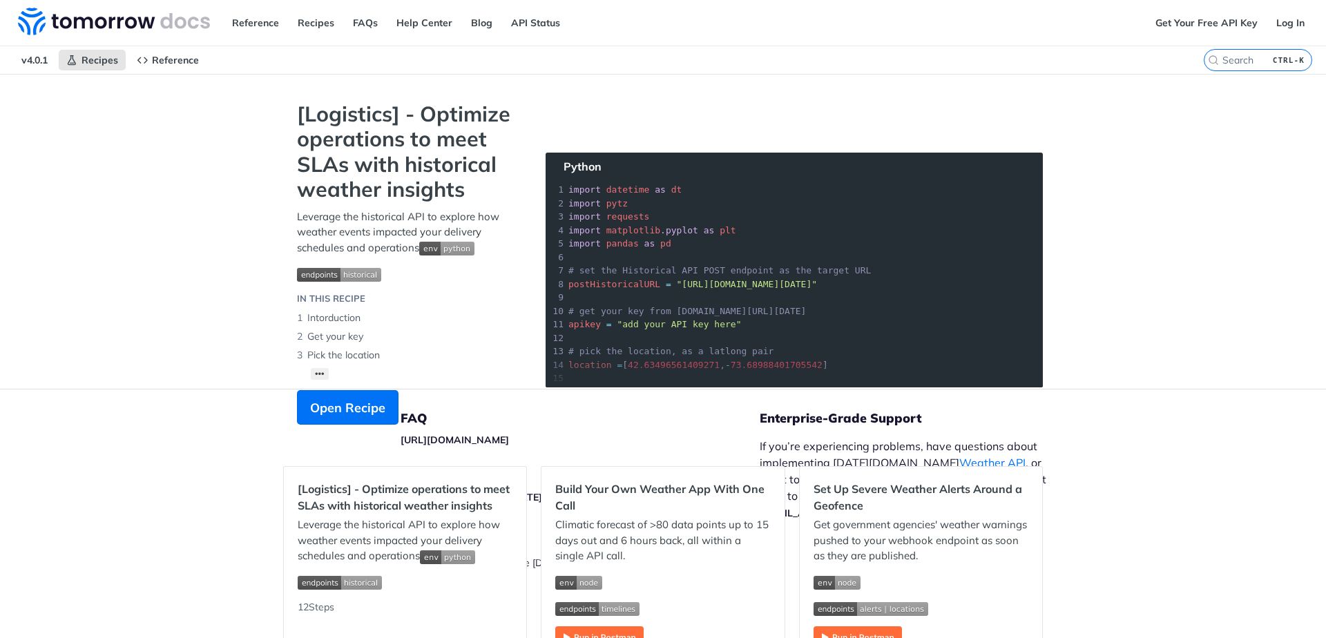
click at [757, 265] on section "[Logistics] - Optimize operations to meet SLAs with historical weather insights…" at bounding box center [663, 277] width 760 height 351
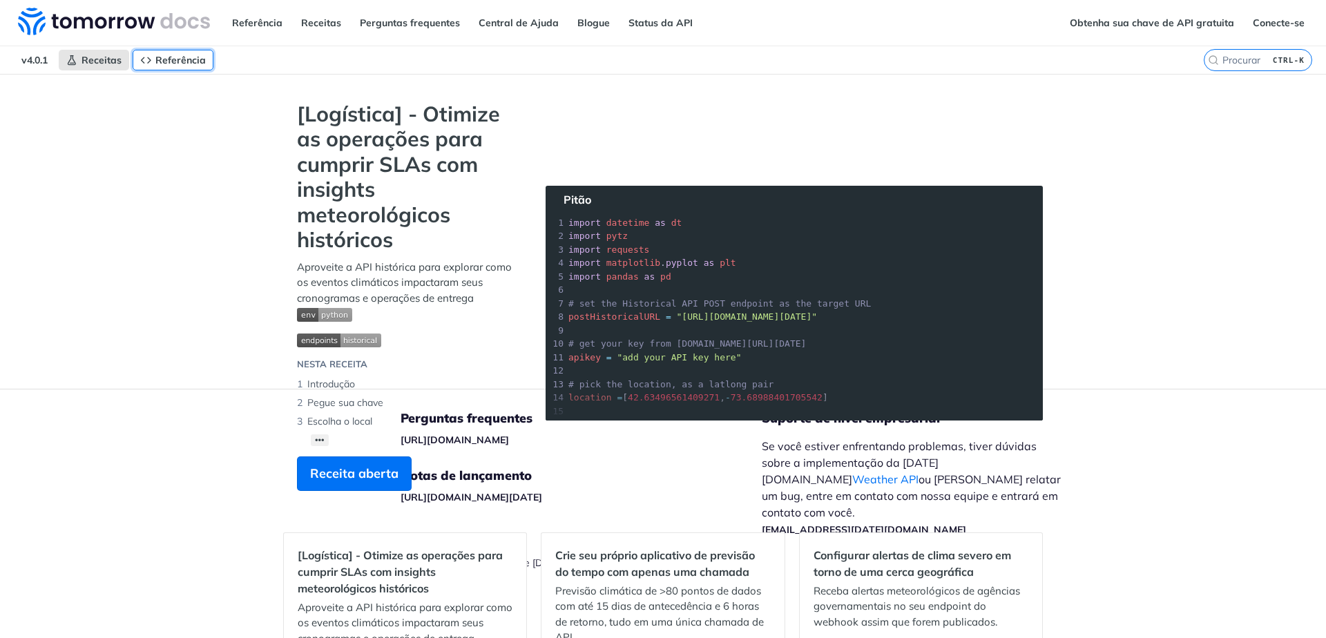
click at [185, 59] on font "Referência" at bounding box center [180, 60] width 50 height 12
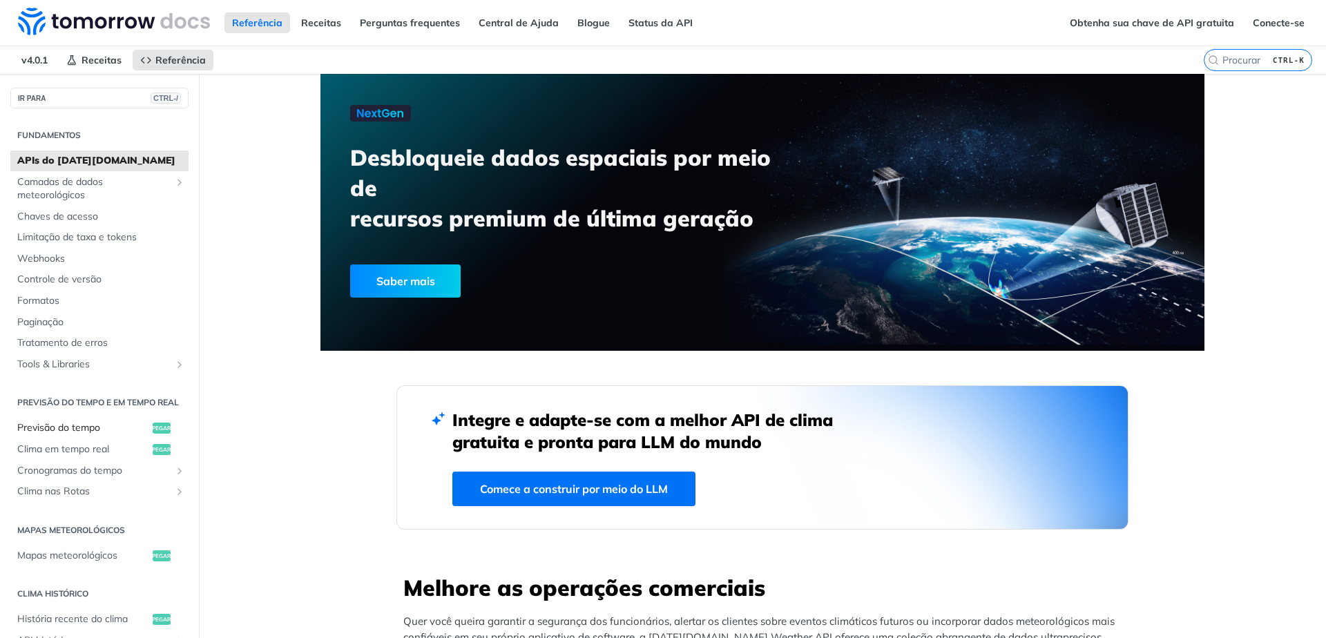
click at [73, 434] on font "Previsão do tempo" at bounding box center [58, 427] width 83 height 12
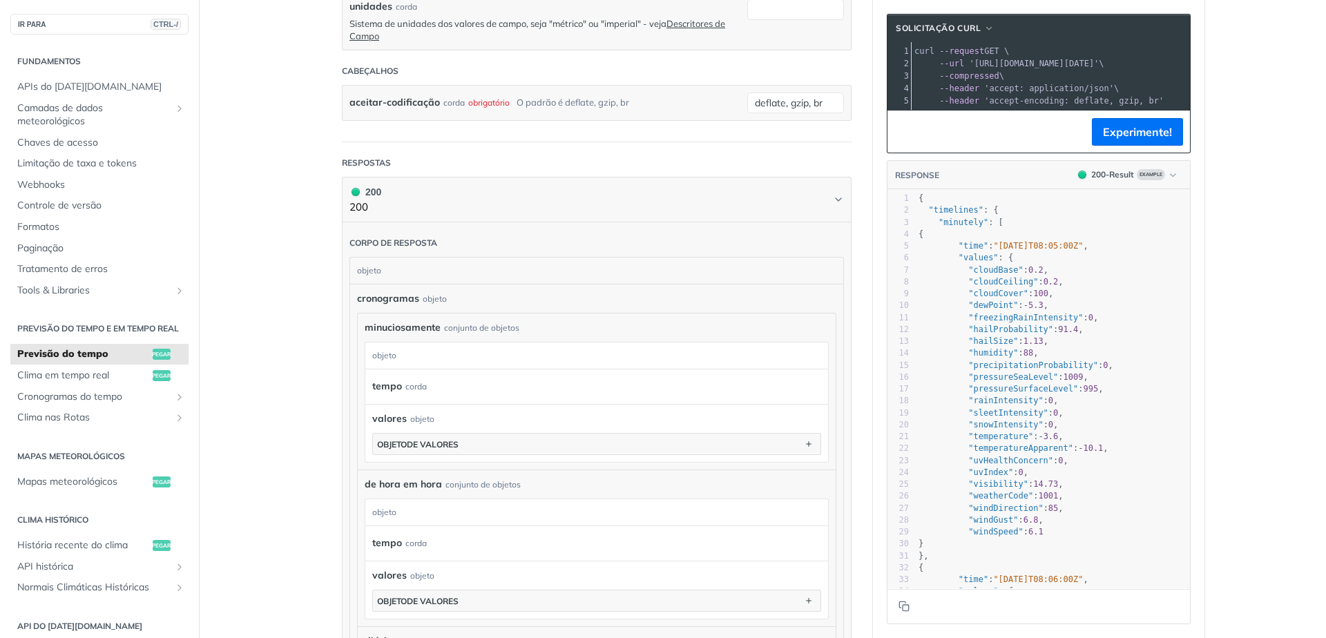
scroll to position [580, 0]
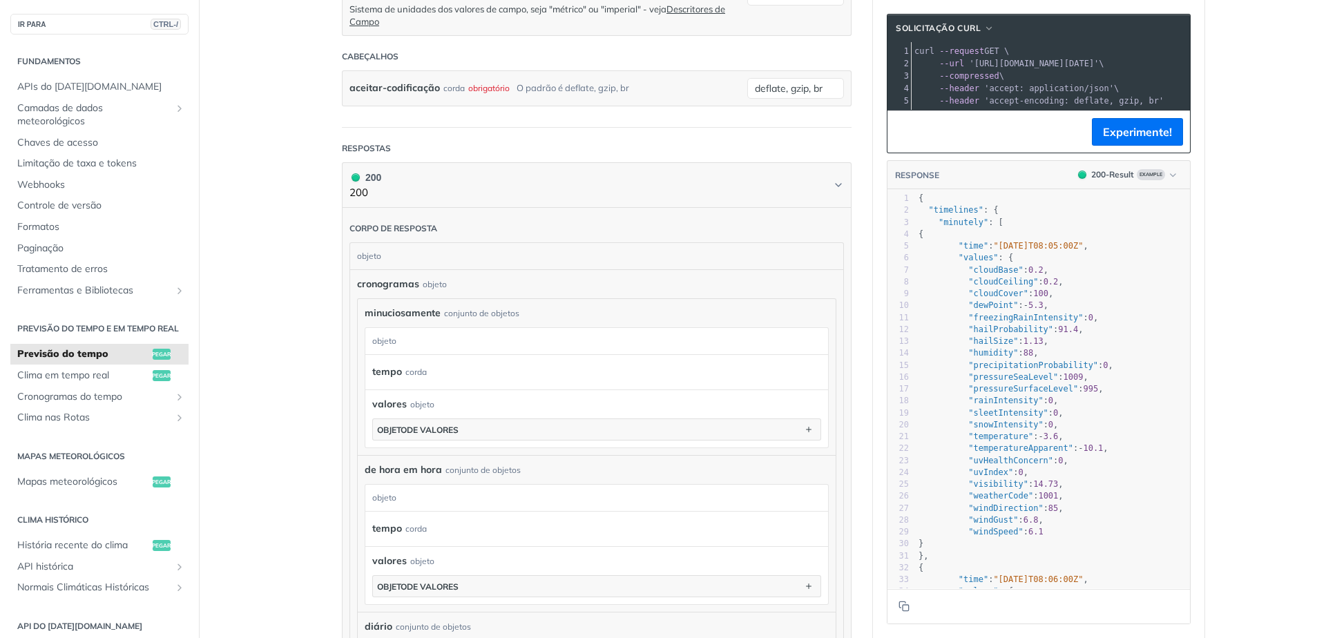
click at [233, 250] on main "IR PARA CTRL-/ Fundamentos APIs do Tomorrow.io Camadas de dados meteorológicos …" at bounding box center [663, 349] width 1326 height 1710
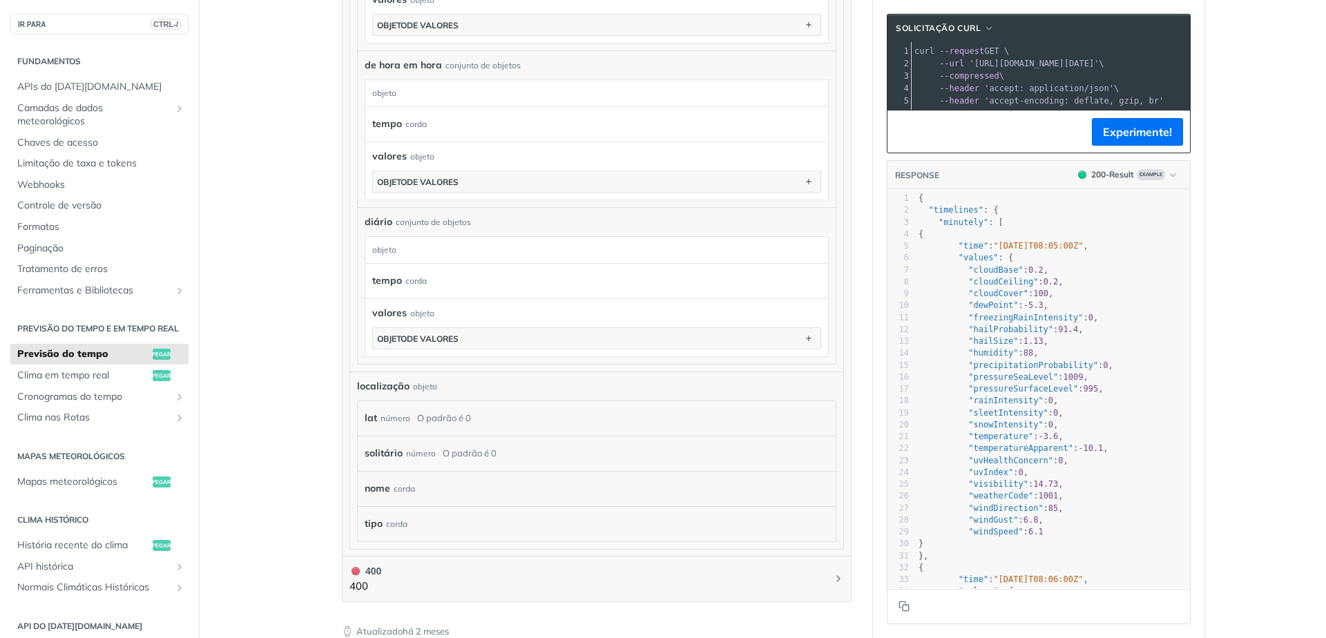
scroll to position [995, 0]
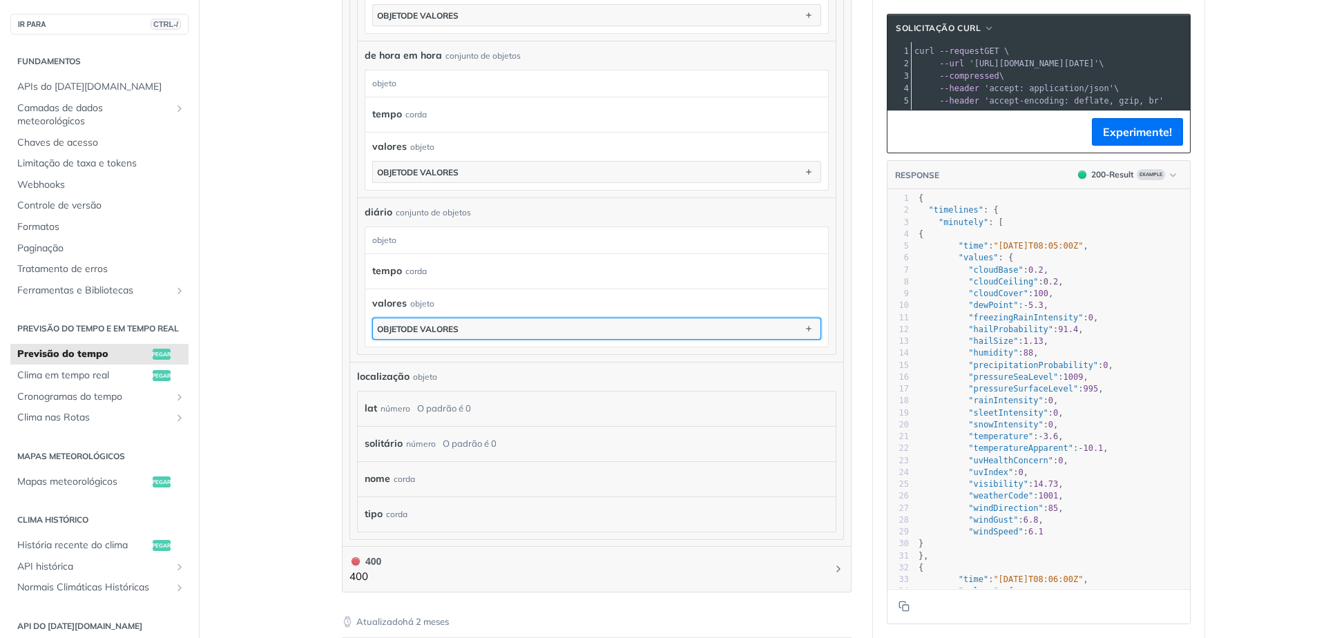
click at [536, 329] on button "objeto de valores" at bounding box center [597, 328] width 448 height 21
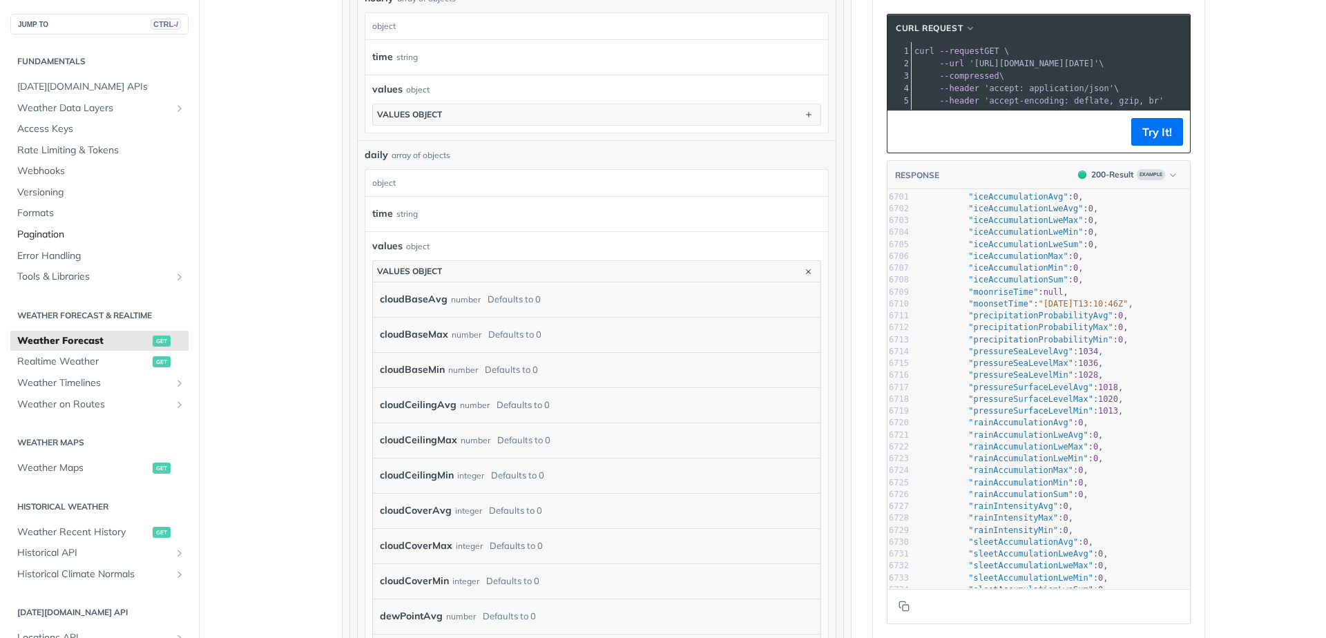
scroll to position [982, 0]
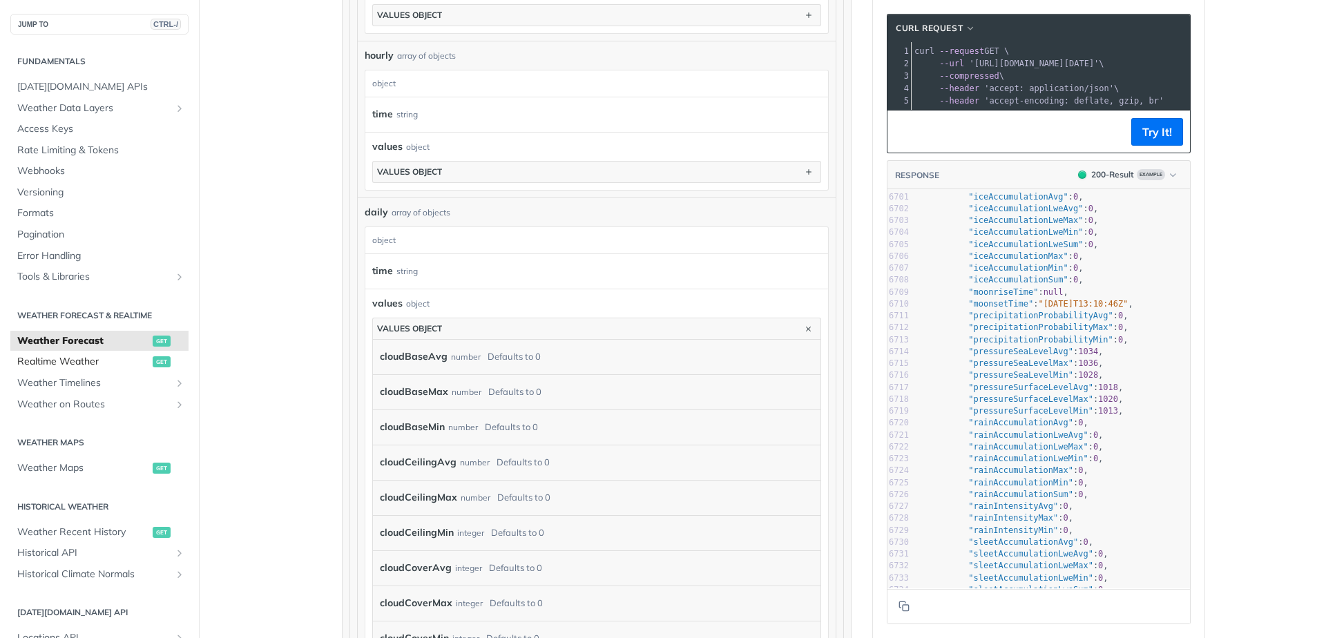
click at [68, 359] on span "Realtime Weather" at bounding box center [83, 362] width 132 height 14
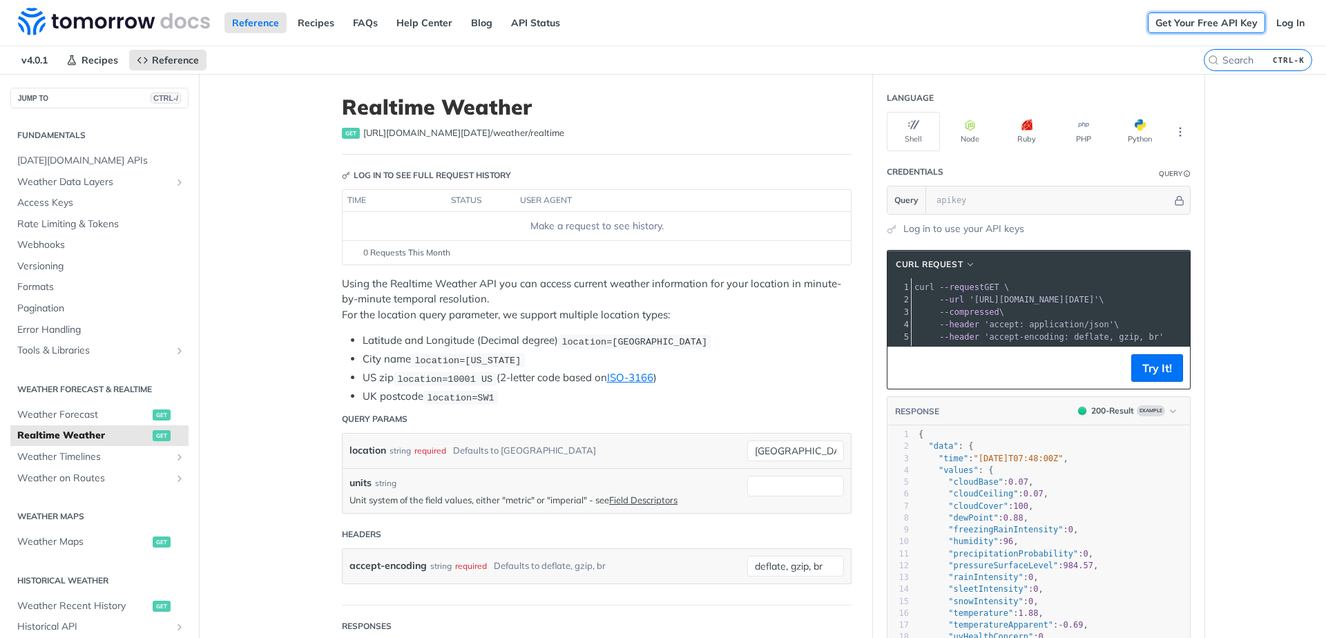
click at [1219, 26] on link "Get Your Free API Key" at bounding box center [1206, 22] width 117 height 21
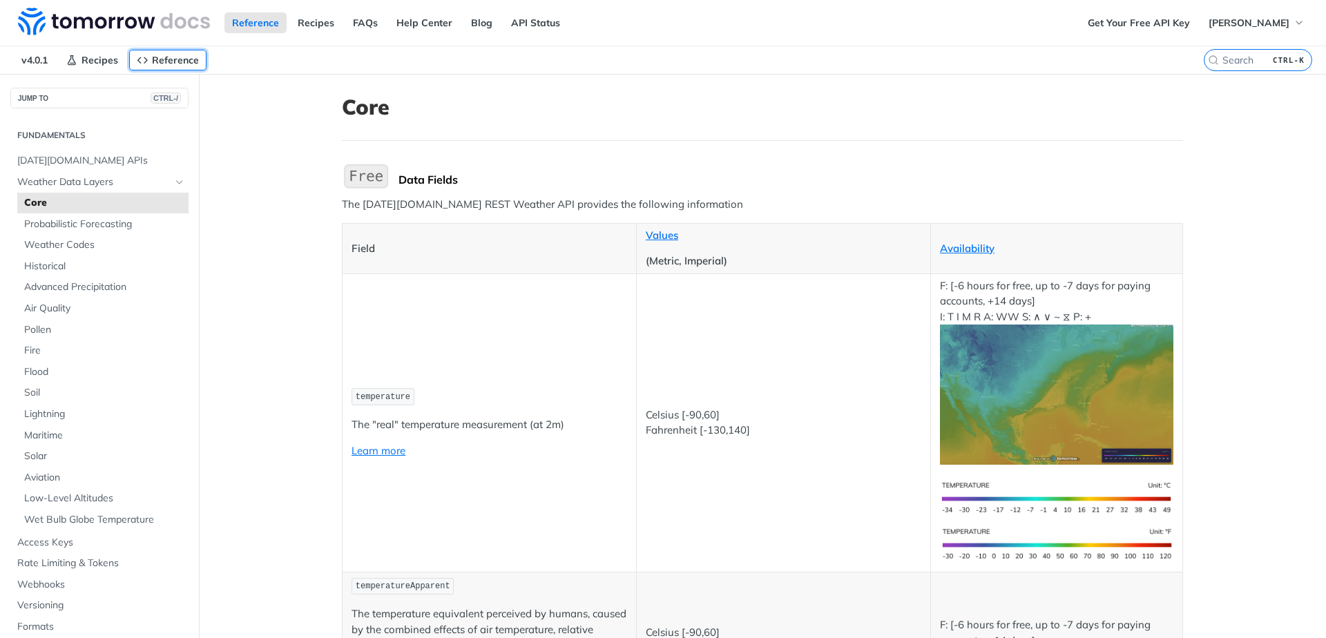
click at [173, 53] on link "Reference" at bounding box center [167, 60] width 77 height 21
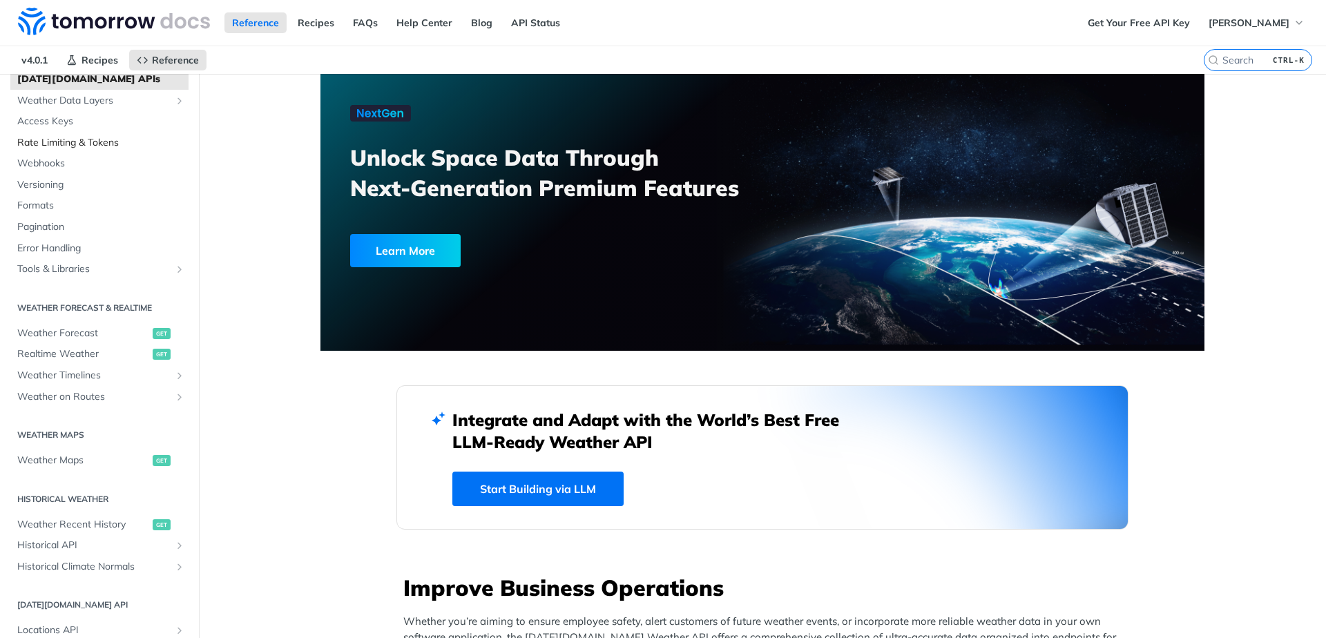
scroll to position [166, 0]
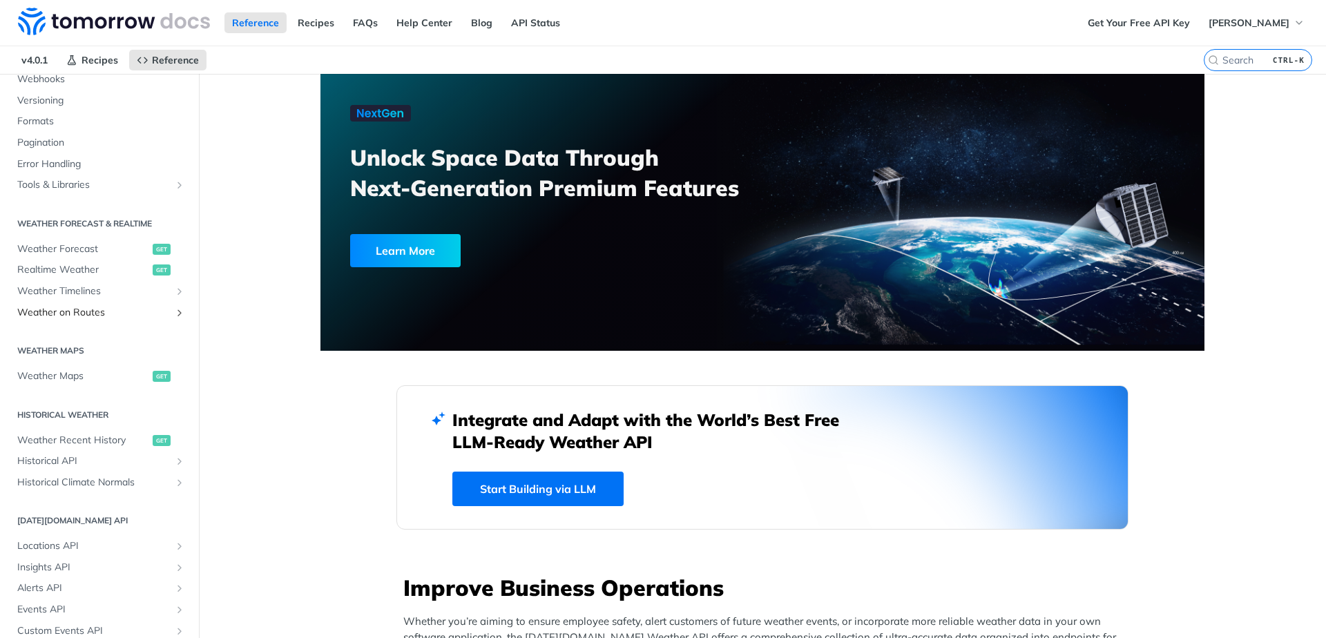
click at [174, 312] on icon "Show subpages for Weather on Routes" at bounding box center [179, 312] width 11 height 11
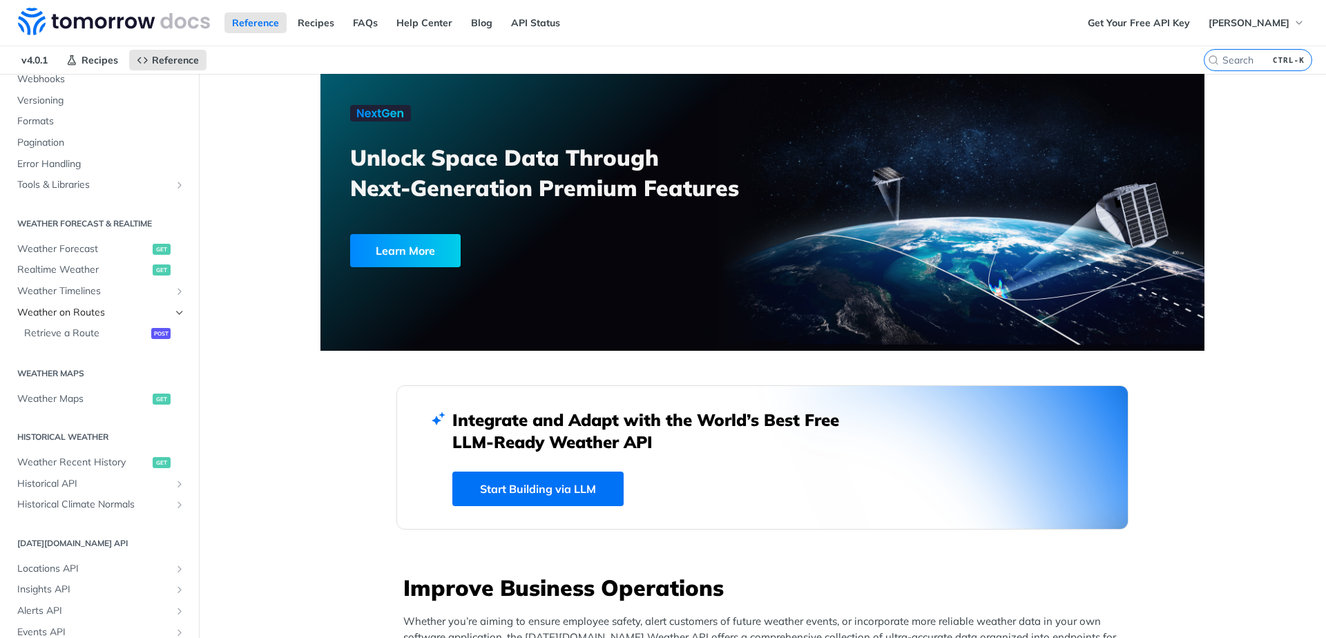
click at [174, 312] on icon "Hide subpages for Weather on Routes" at bounding box center [179, 312] width 11 height 11
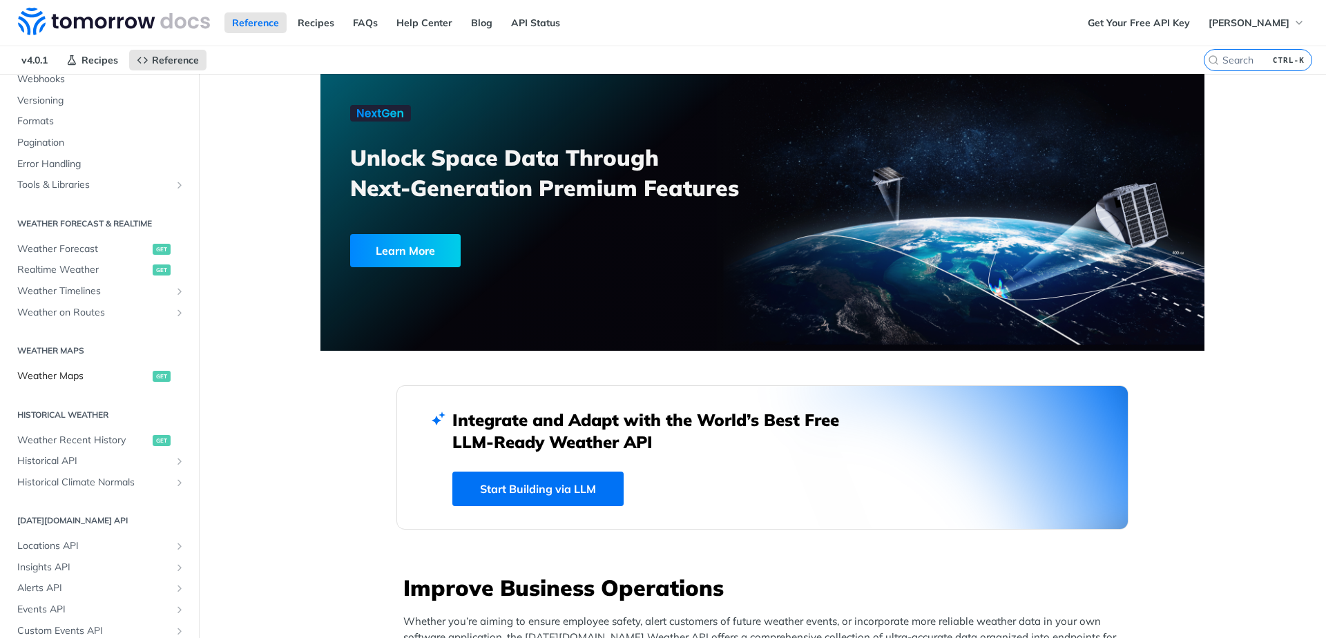
click at [96, 367] on link "Weather Maps get" at bounding box center [99, 376] width 178 height 21
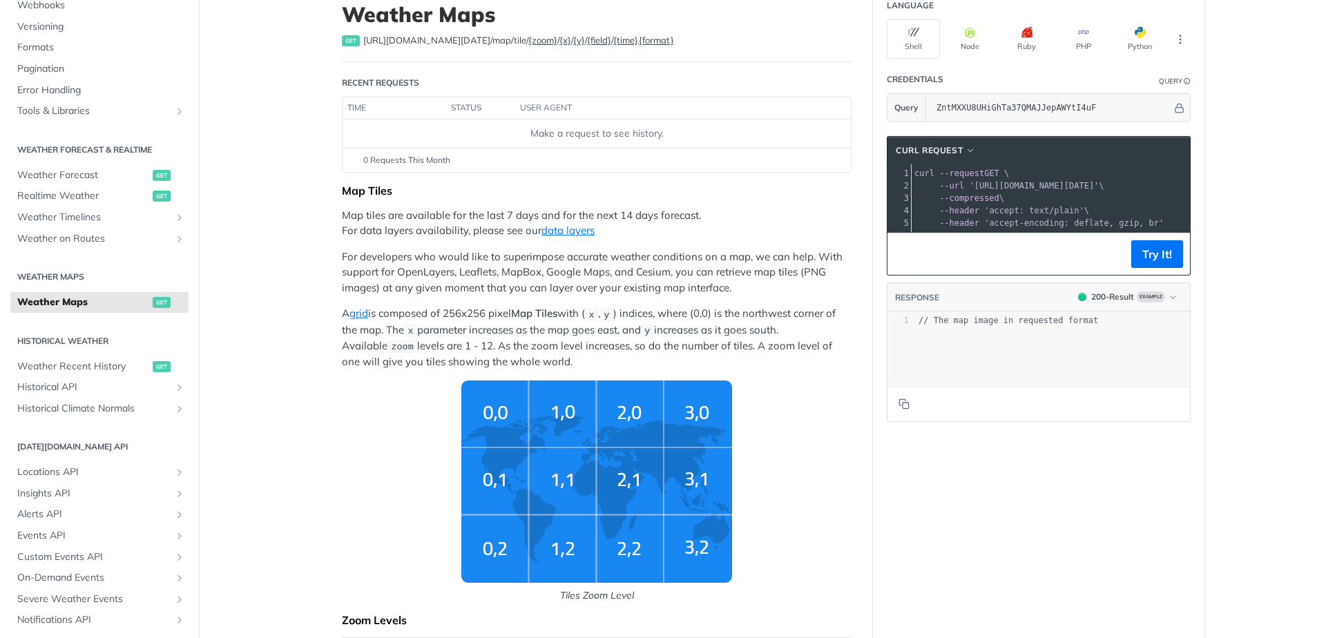
scroll to position [83, 0]
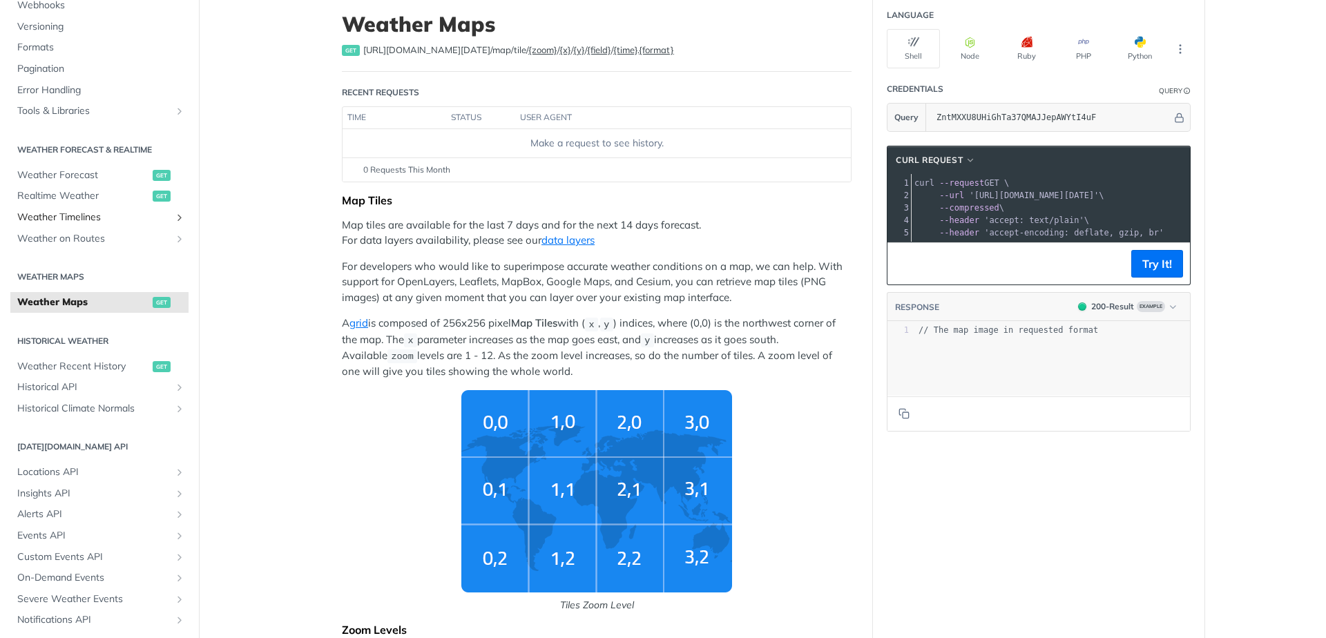
click at [73, 217] on span "Weather Timelines" at bounding box center [93, 218] width 153 height 14
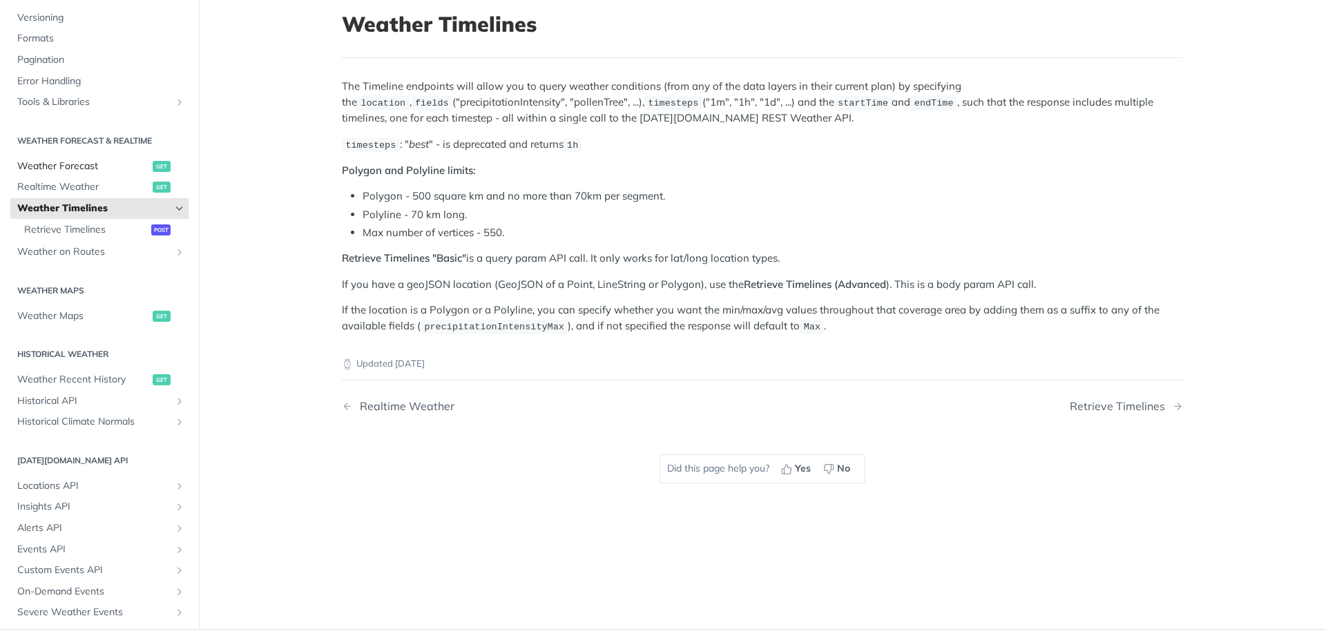
click at [80, 168] on span "Weather Forecast" at bounding box center [83, 167] width 132 height 14
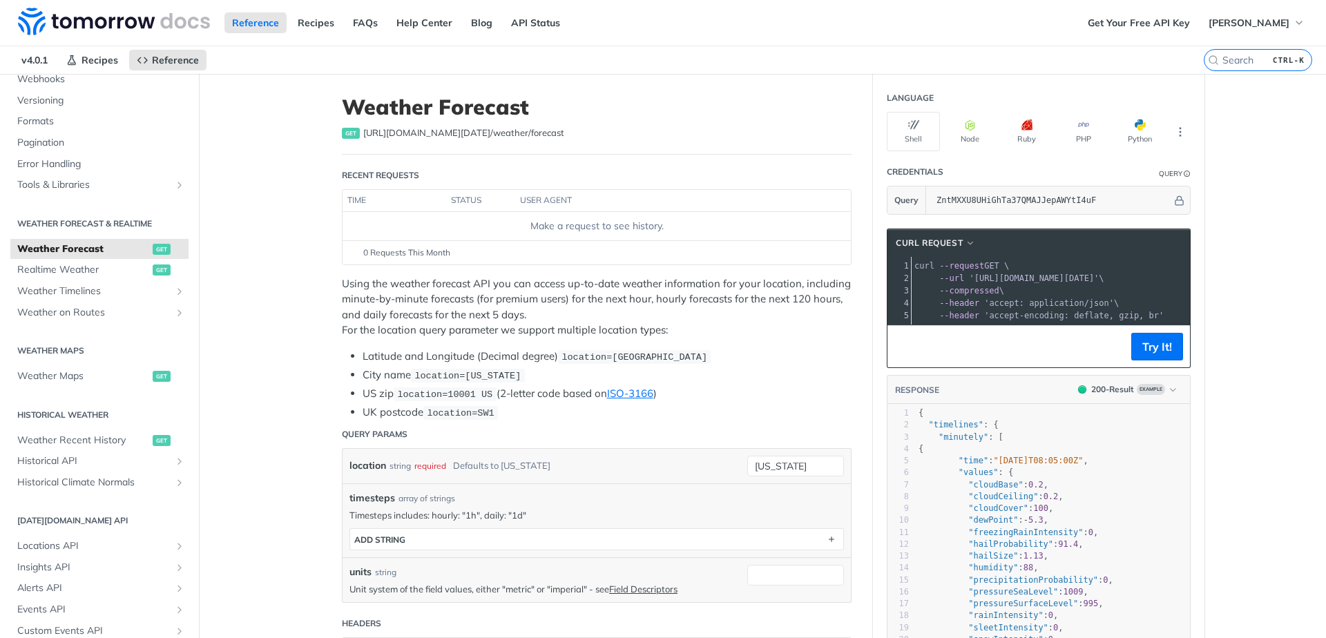
scroll to position [180, 0]
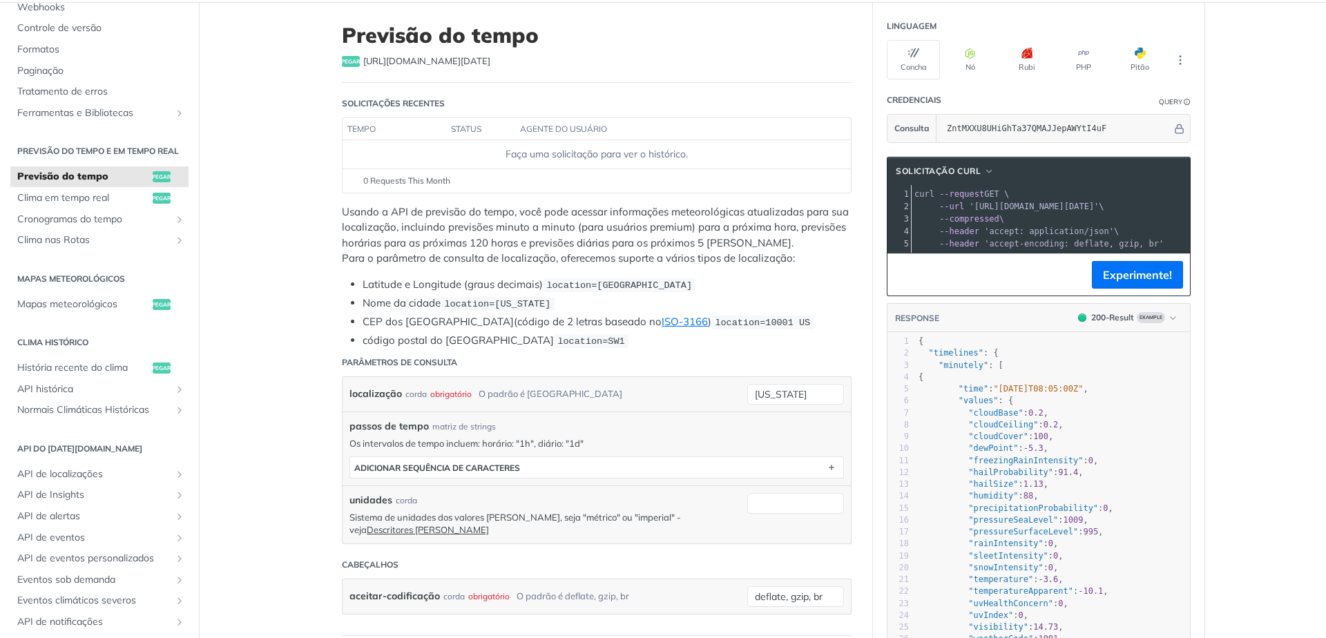
scroll to position [0, 0]
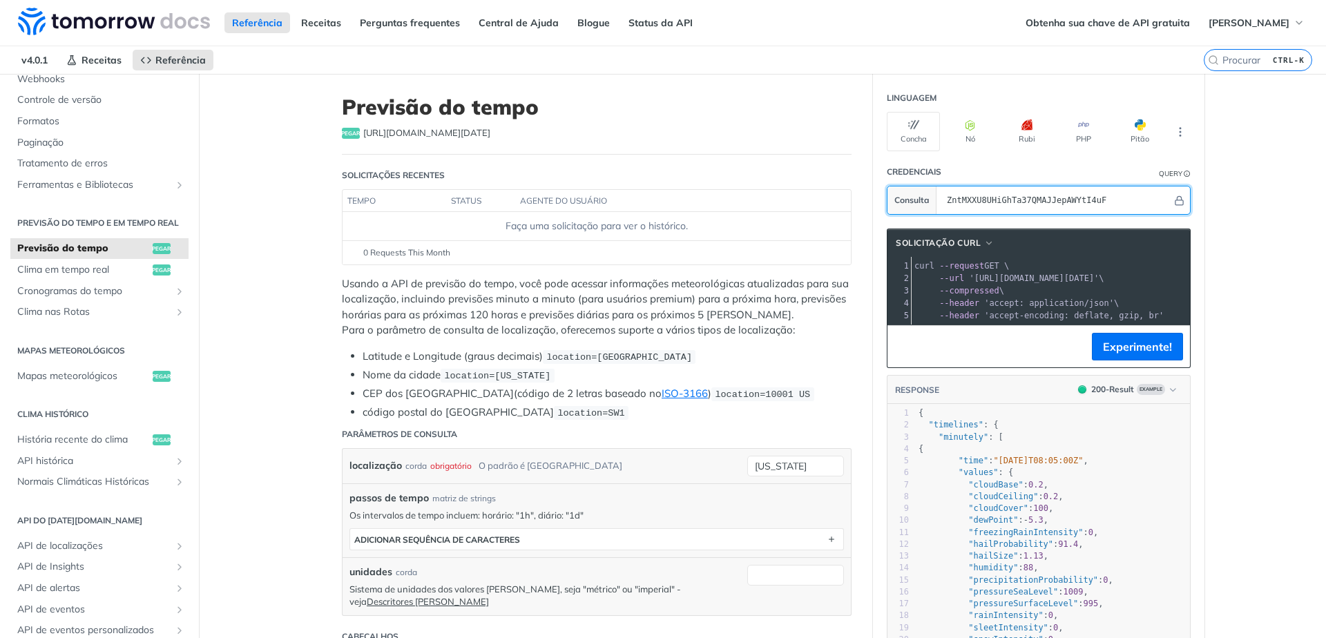
click at [1127, 198] on input "ZntMXXU8UHiGhTa37QMAJJepAWYtI4uF" at bounding box center [1056, 200] width 232 height 28
drag, startPoint x: 1127, startPoint y: 199, endPoint x: 879, endPoint y: 184, distance: 248.4
click at [881, 184] on section "Credenciais Query Consulta ZntMXXU8UHiGhTa37QMAJJepAWYtI4uF" at bounding box center [1039, 186] width 332 height 57
paste input "curl --request GET --url 'https://api.tomorrow.io/v4/weather/forecast?location=…"
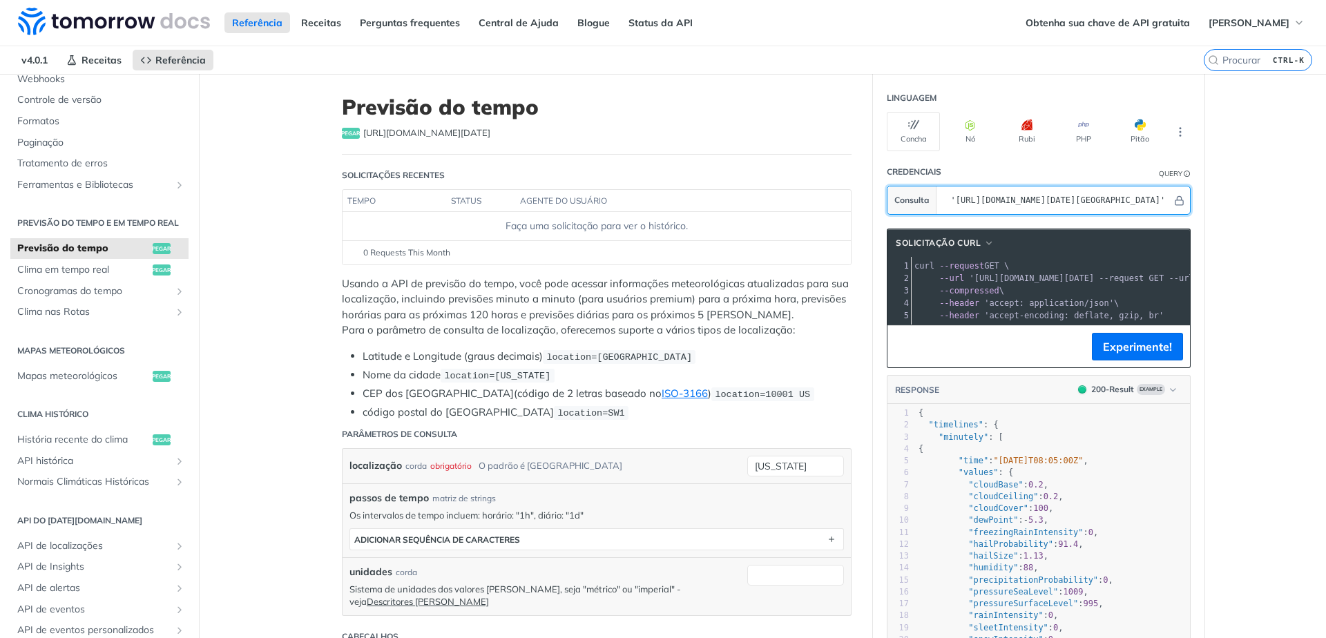
type input "ZntMXXU8UHiGhTa37QMAJJepAWYtI4uF"
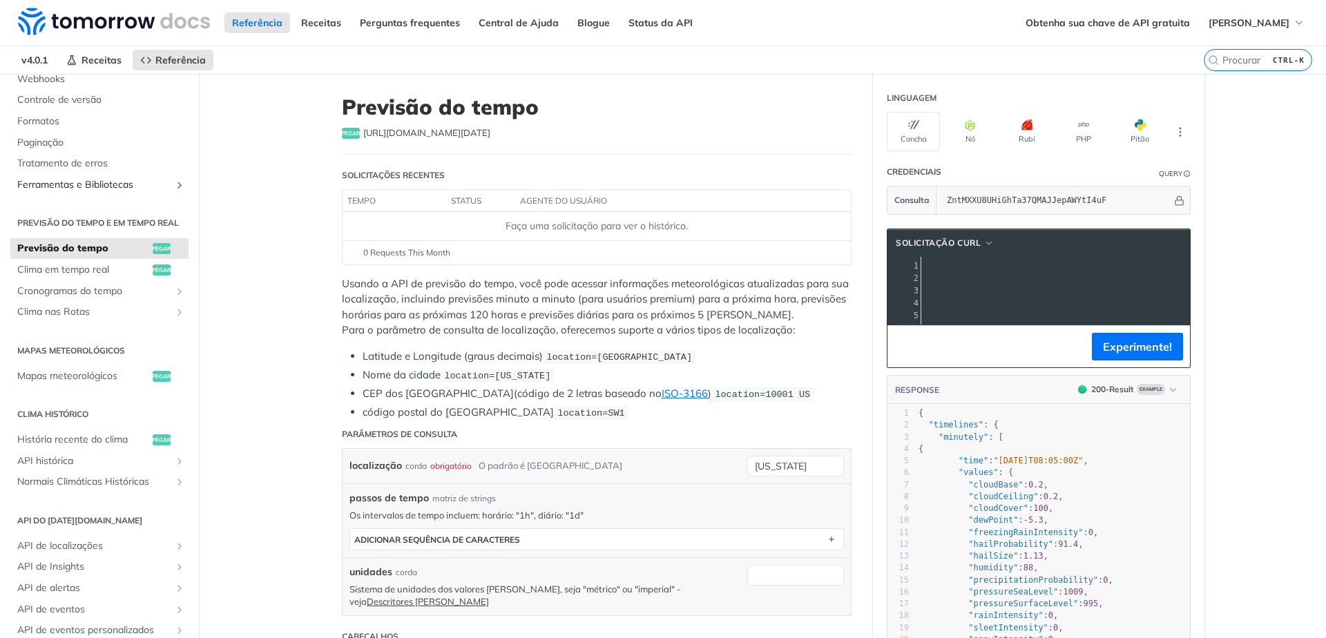
click at [160, 179] on link "Ferramentas e Bibliotecas" at bounding box center [99, 185] width 178 height 21
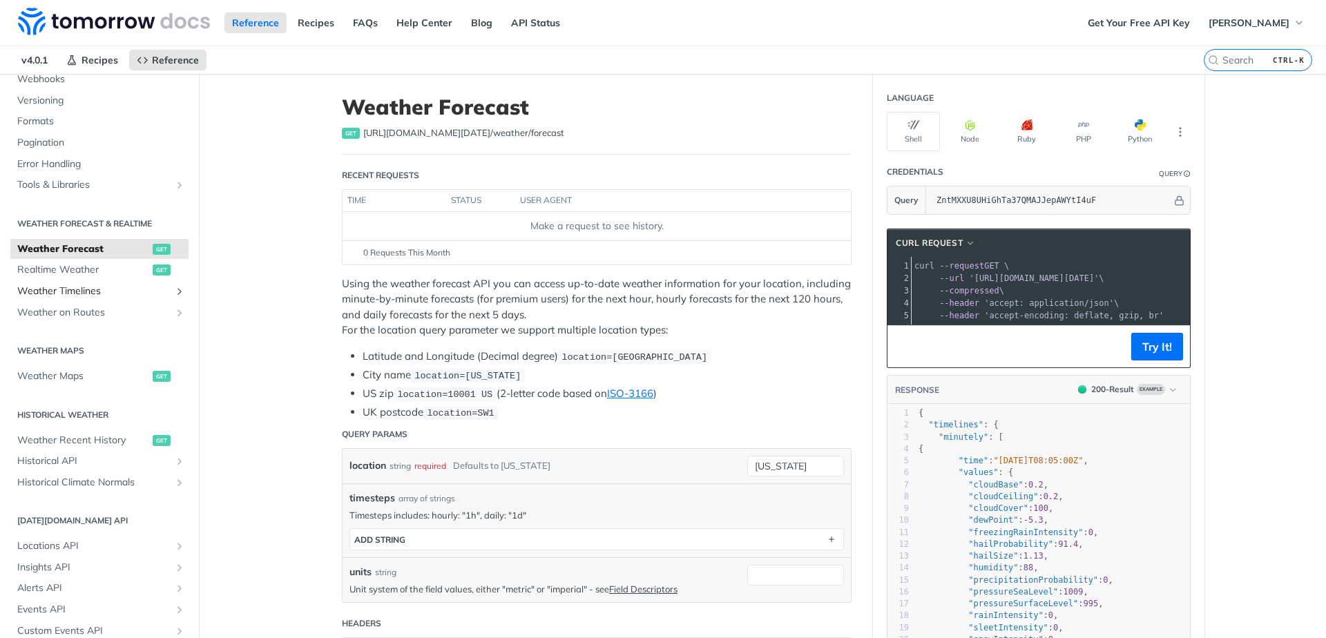
scroll to position [180, 0]
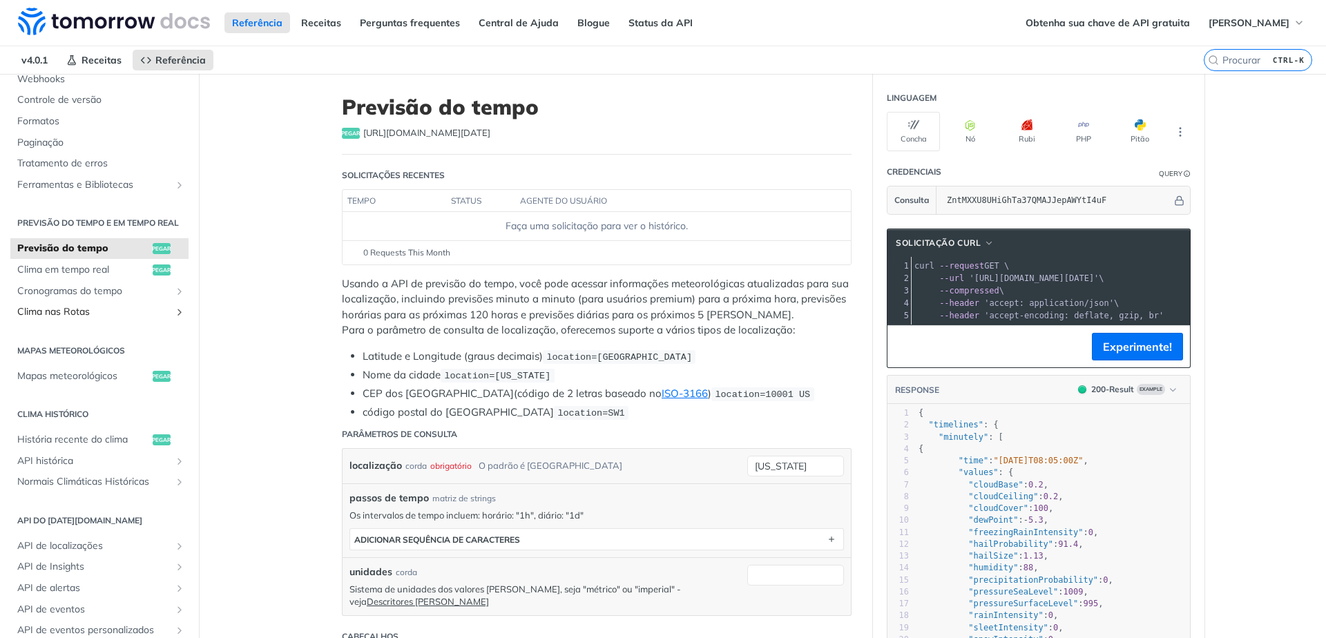
click at [174, 318] on icon "Mostrar subpáginas para Clima em Rotas" at bounding box center [179, 312] width 11 height 11
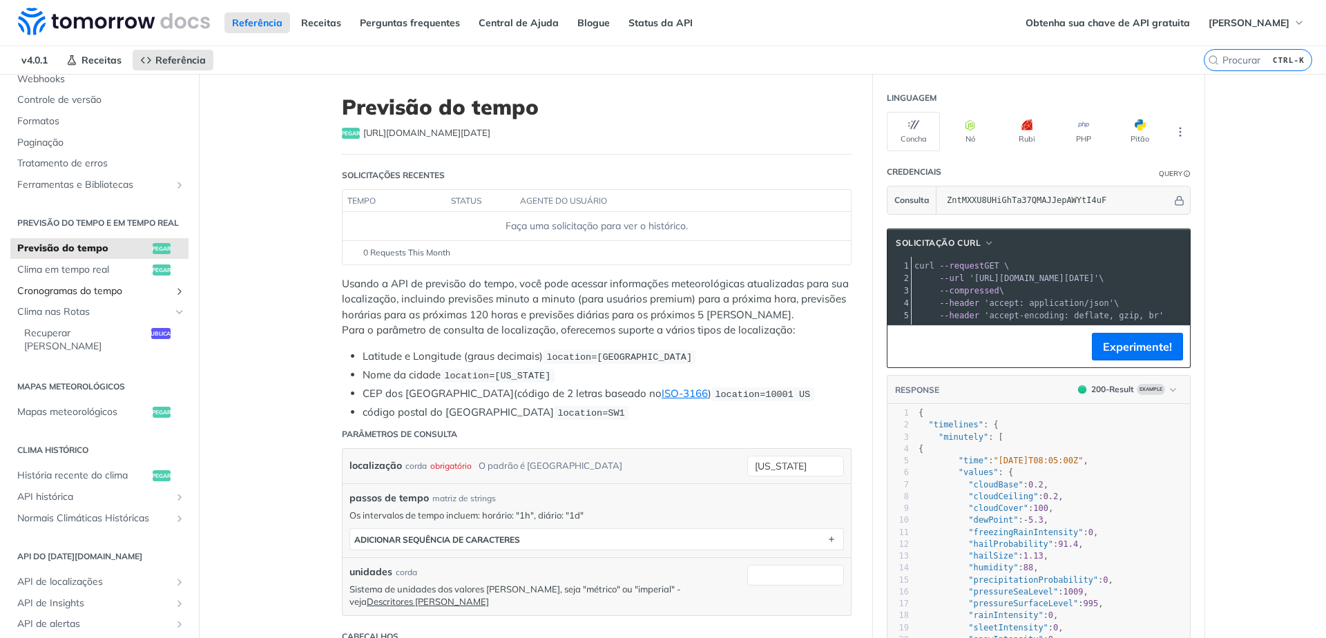
click at [174, 297] on icon "Mostrar subpáginas para Cronogramas do Tempo" at bounding box center [179, 291] width 11 height 11
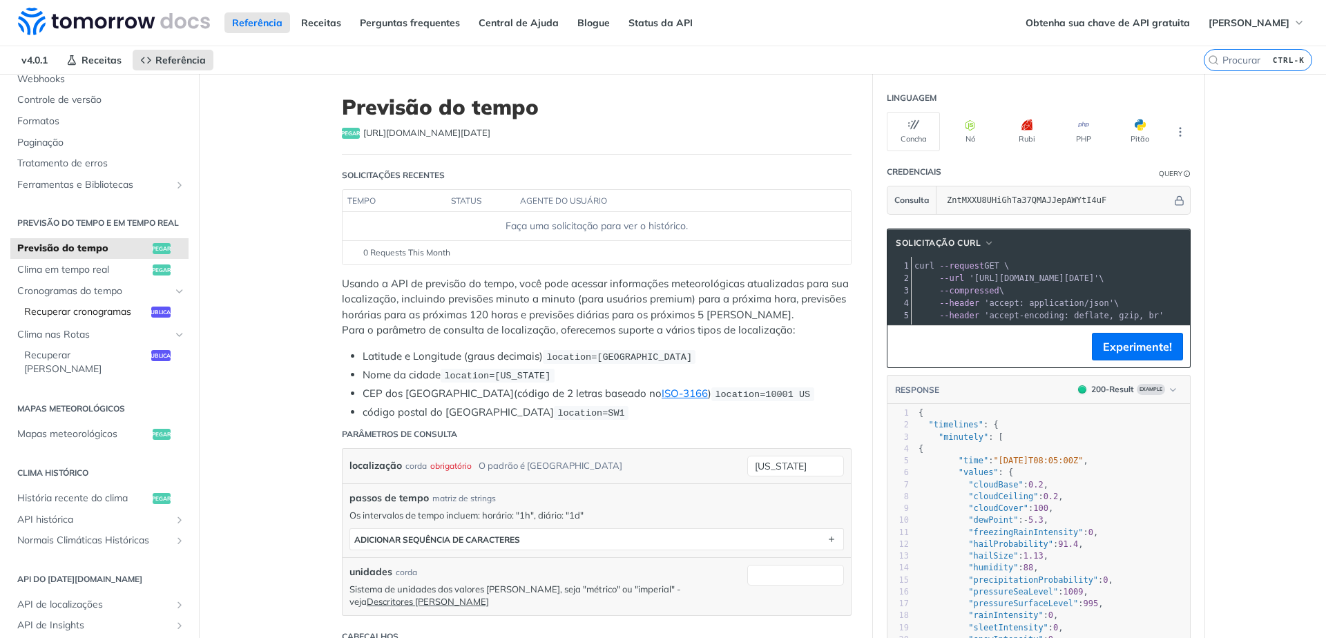
click at [110, 318] on font "Recuperar cronogramas" at bounding box center [77, 311] width 107 height 12
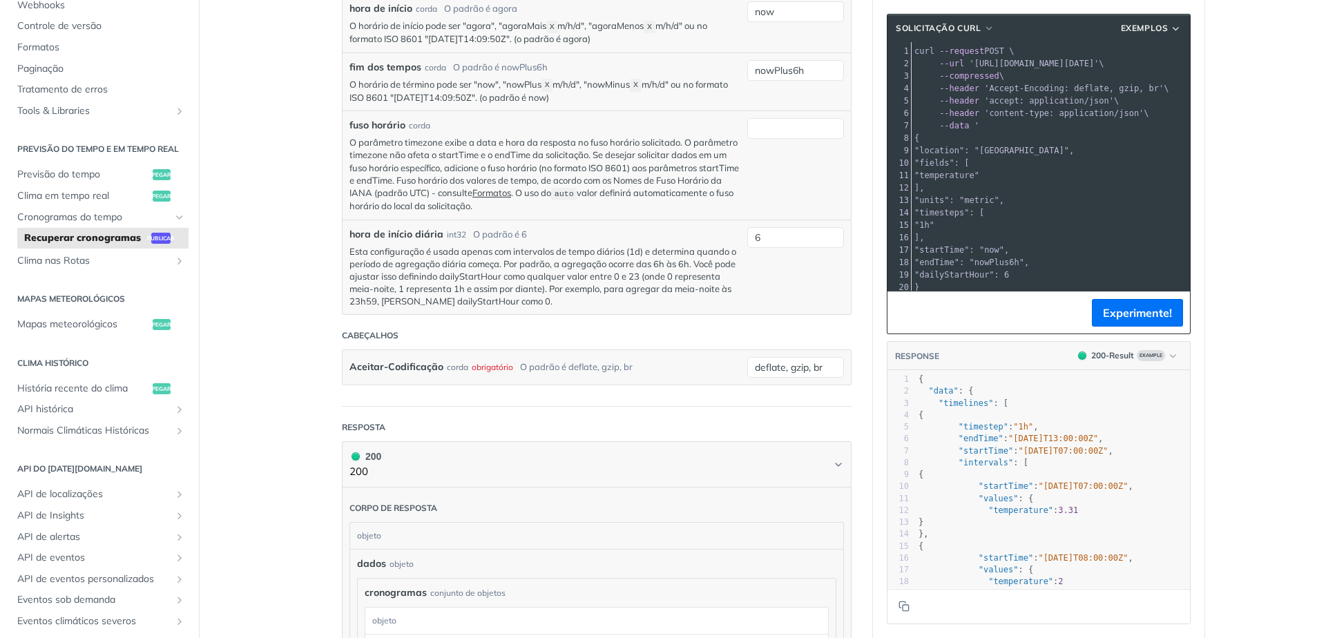
scroll to position [746, 0]
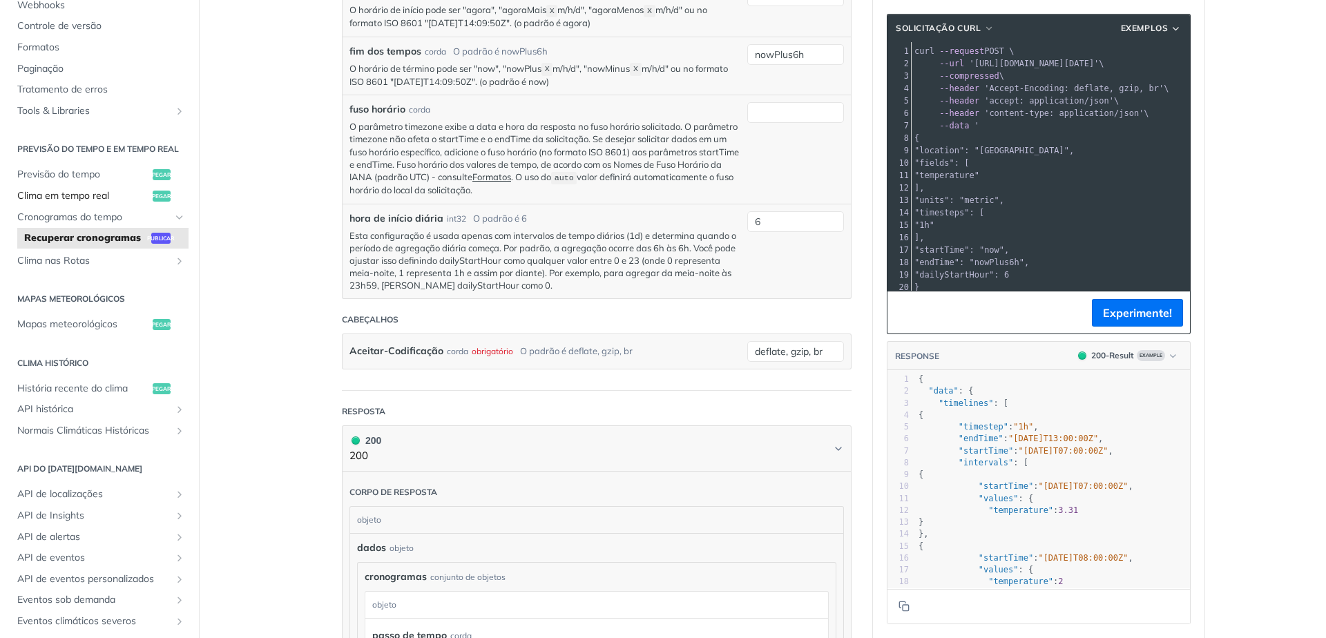
click at [86, 202] on font "Clima em tempo real" at bounding box center [63, 195] width 92 height 12
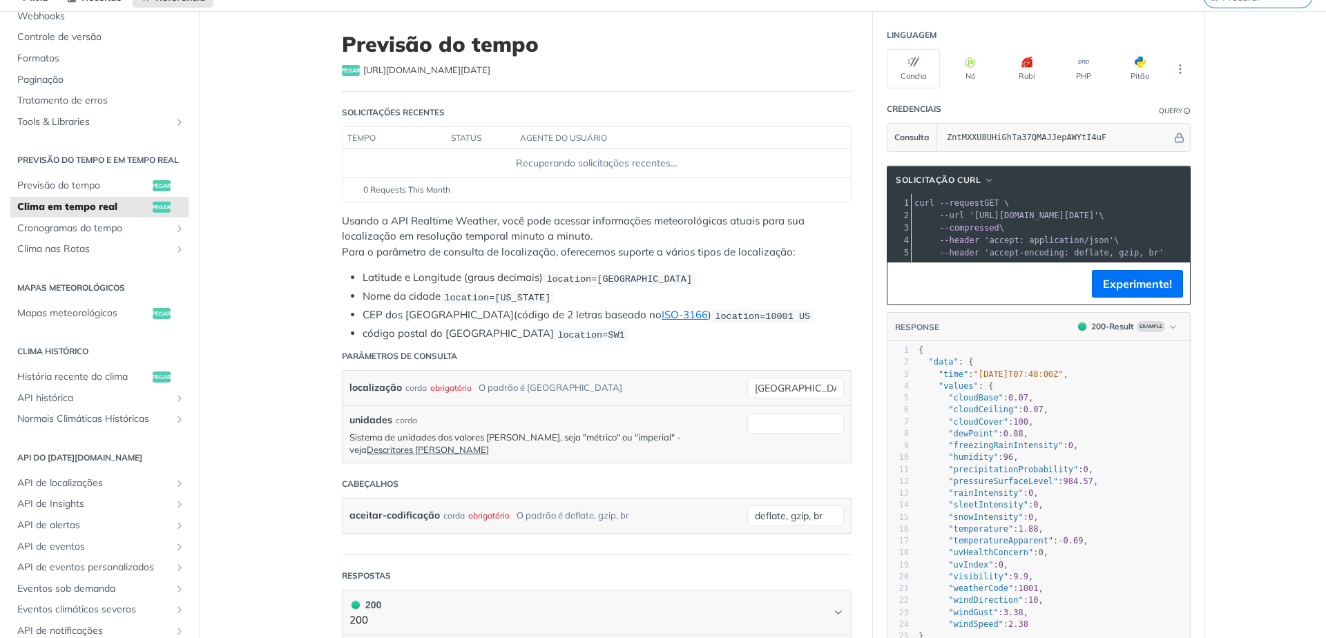
scroll to position [61, 0]
click at [489, 446] on font "Descritores [PERSON_NAME]" at bounding box center [428, 451] width 122 height 11
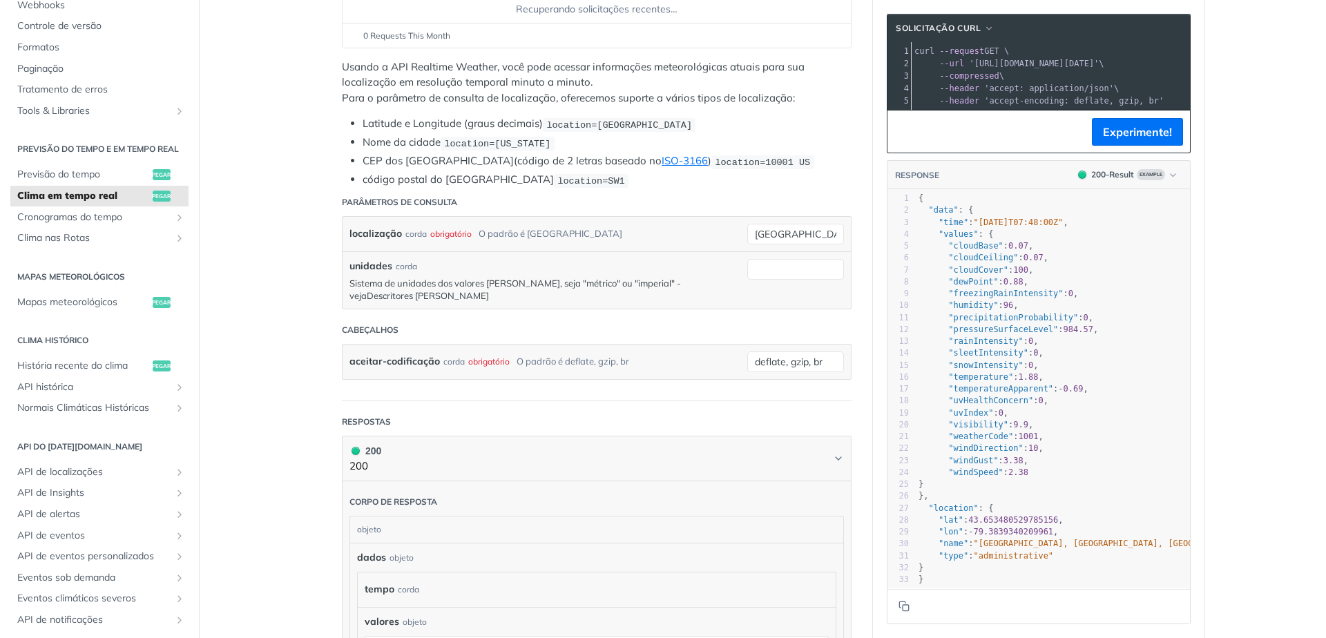
scroll to position [227, 0]
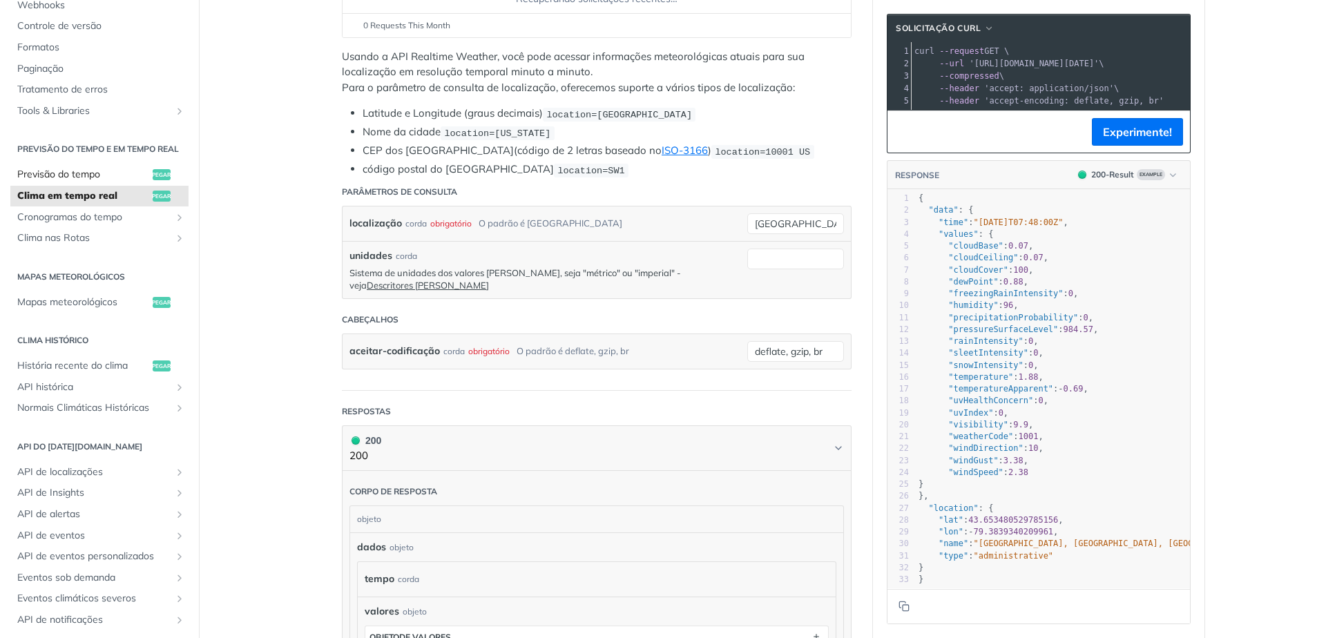
click at [85, 180] on font "Previsão do tempo" at bounding box center [58, 174] width 83 height 12
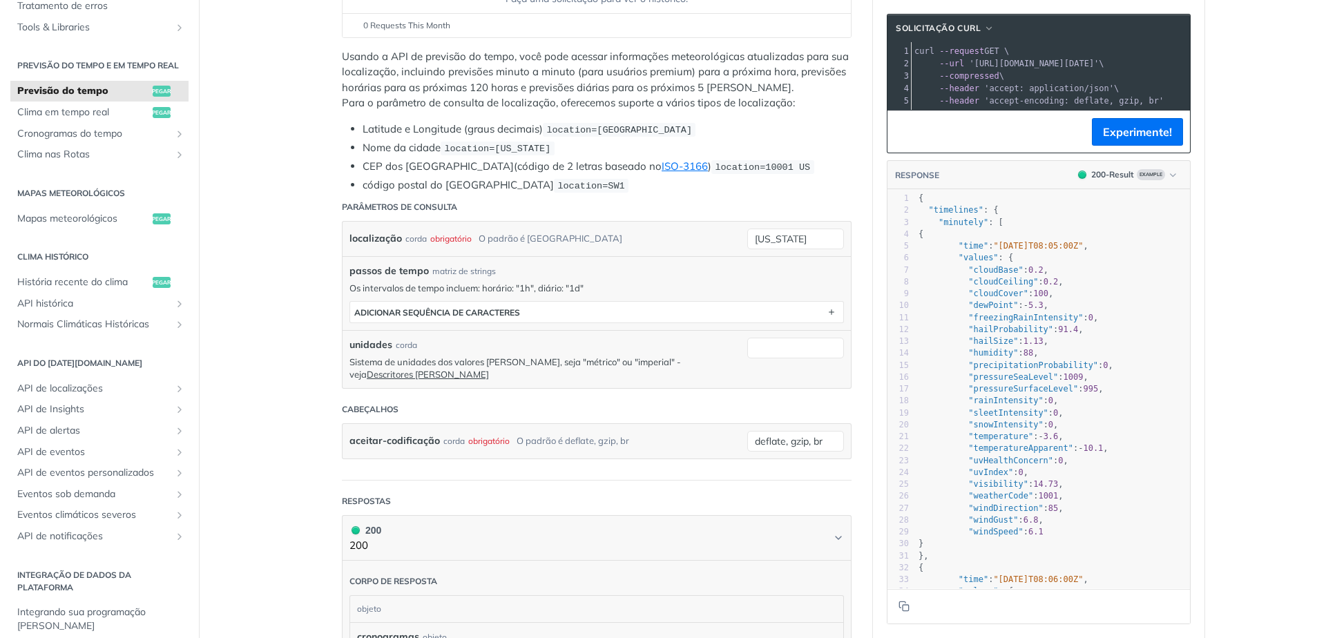
scroll to position [345, 0]
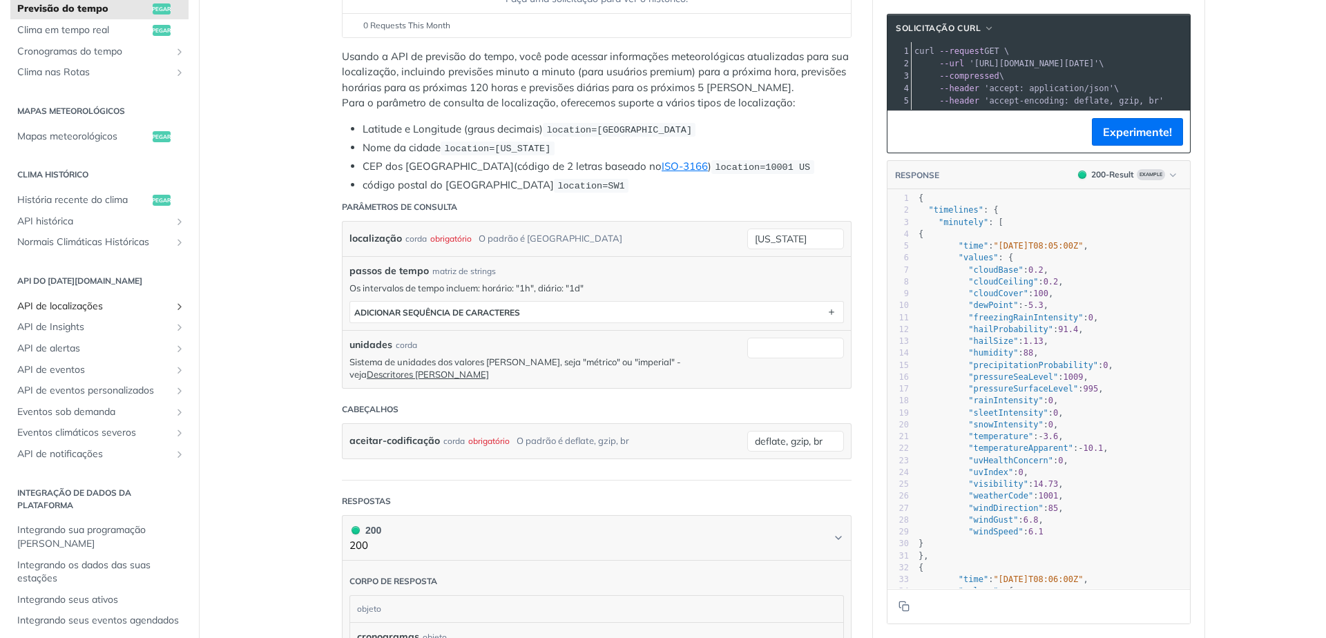
click at [131, 314] on span "API de localizações" at bounding box center [93, 307] width 153 height 14
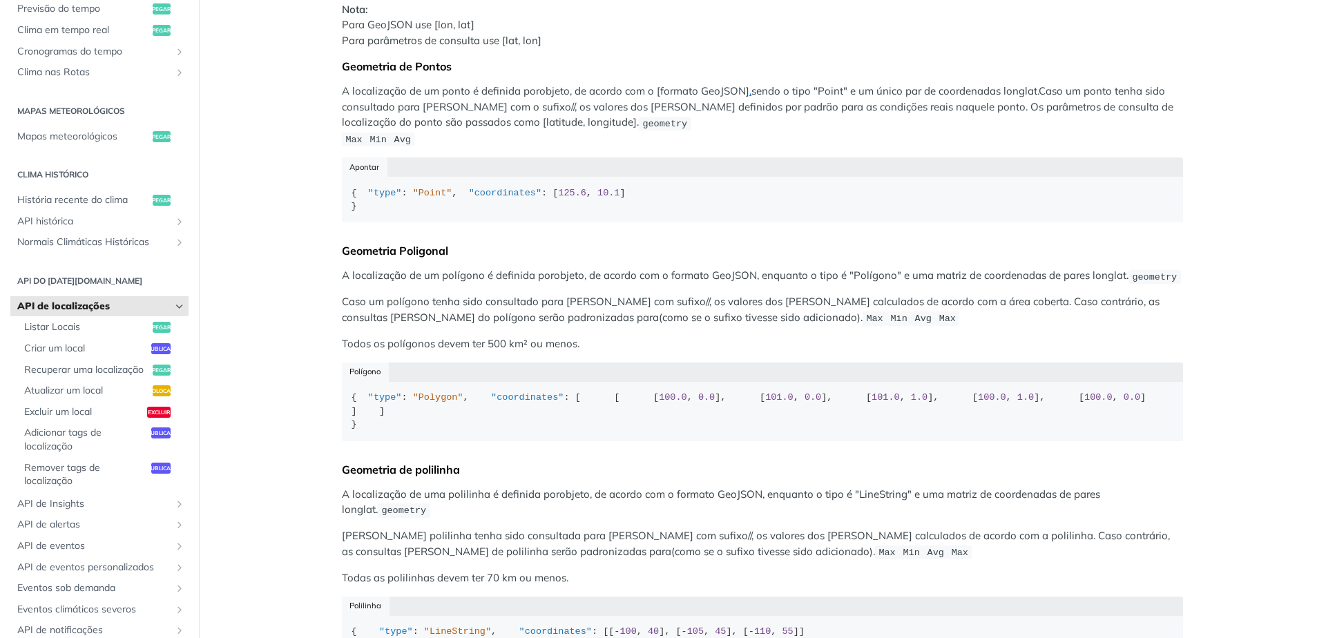
click at [174, 312] on icon "Hide subpages for Locations API" at bounding box center [179, 306] width 11 height 11
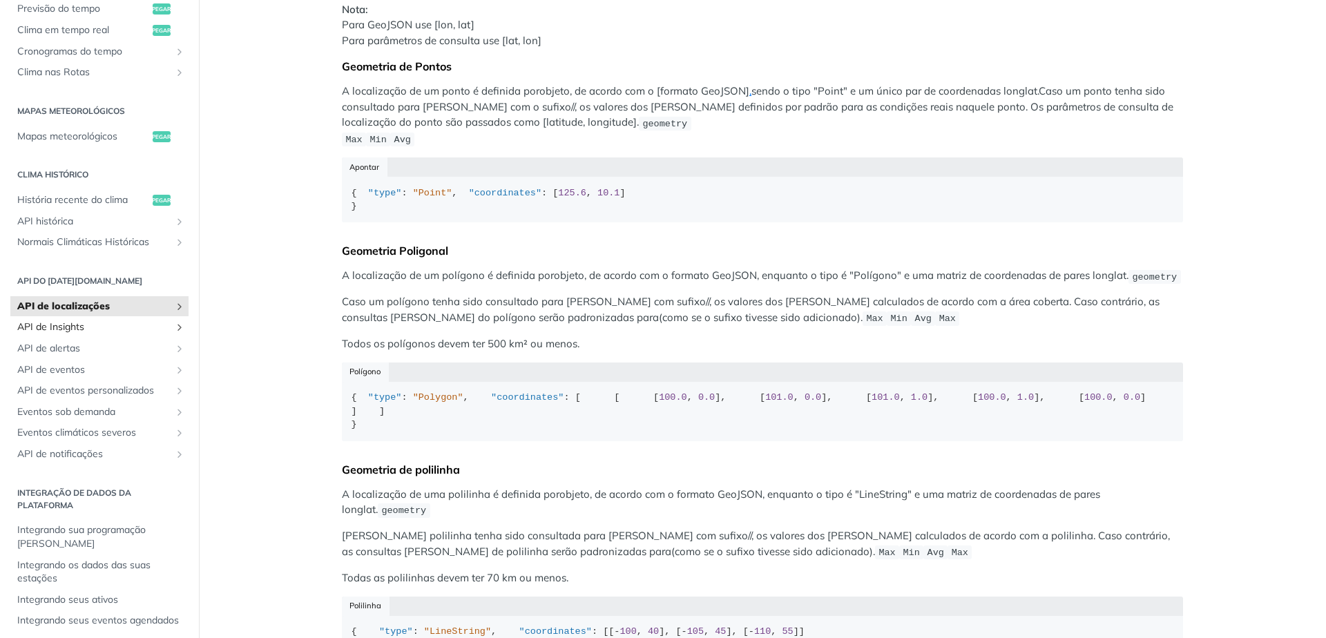
click at [155, 334] on span "API de Insights" at bounding box center [93, 327] width 153 height 14
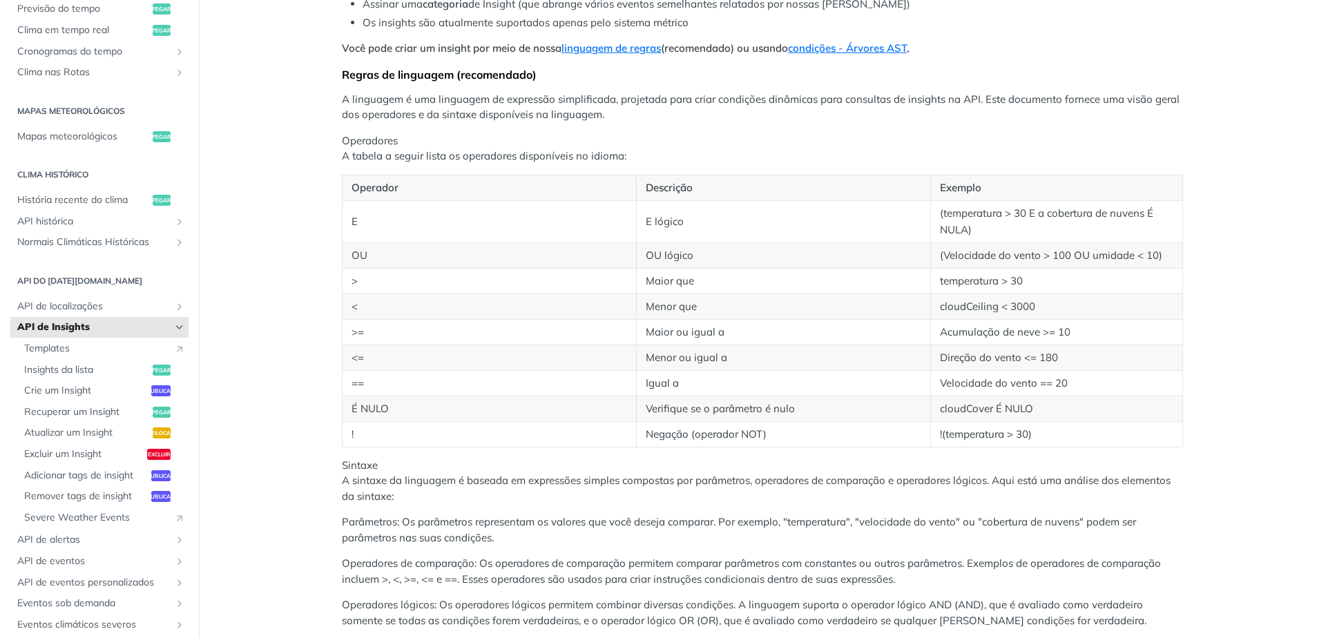
click at [174, 333] on icon "Hide subpages for Insights API" at bounding box center [179, 327] width 11 height 11
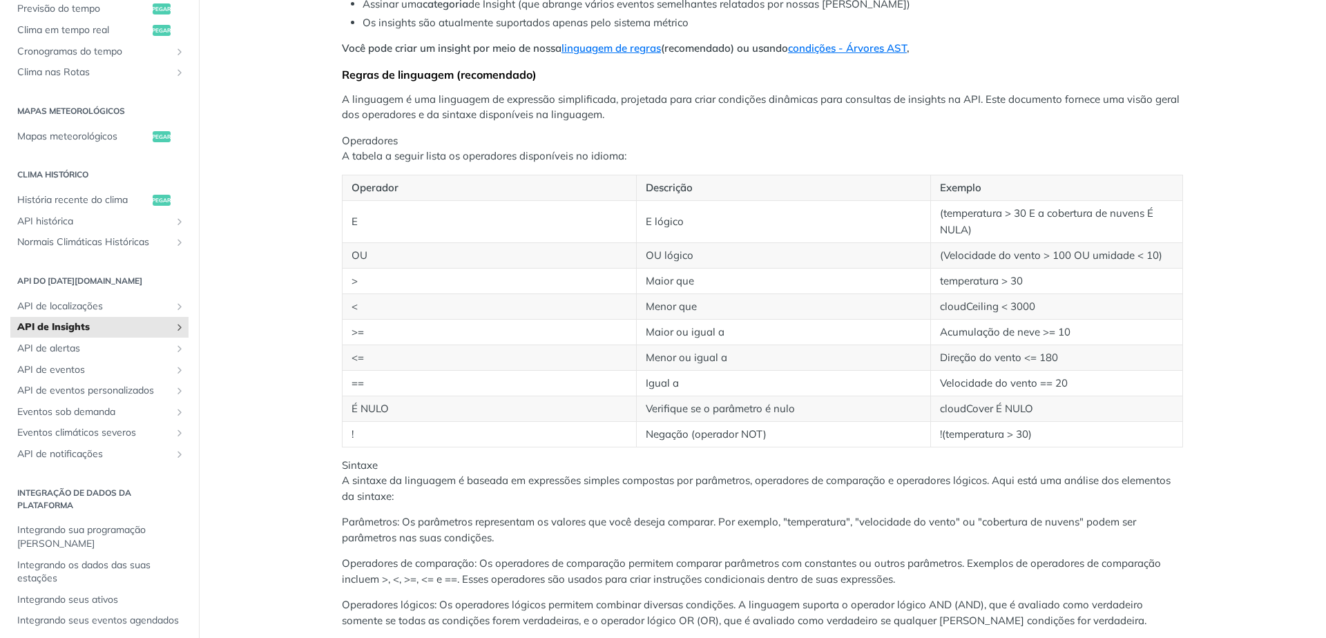
click at [174, 333] on icon "Show subpages for Insights API" at bounding box center [179, 327] width 11 height 11
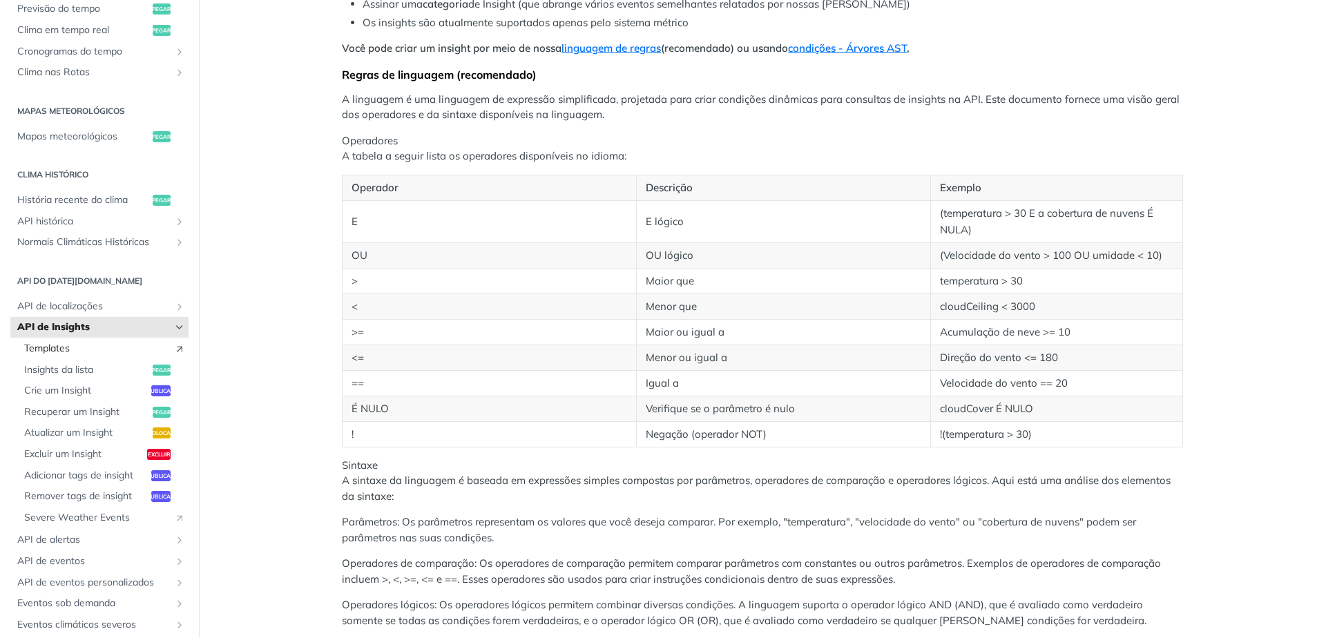
click at [84, 356] on span "Templates" at bounding box center [95, 349] width 143 height 14
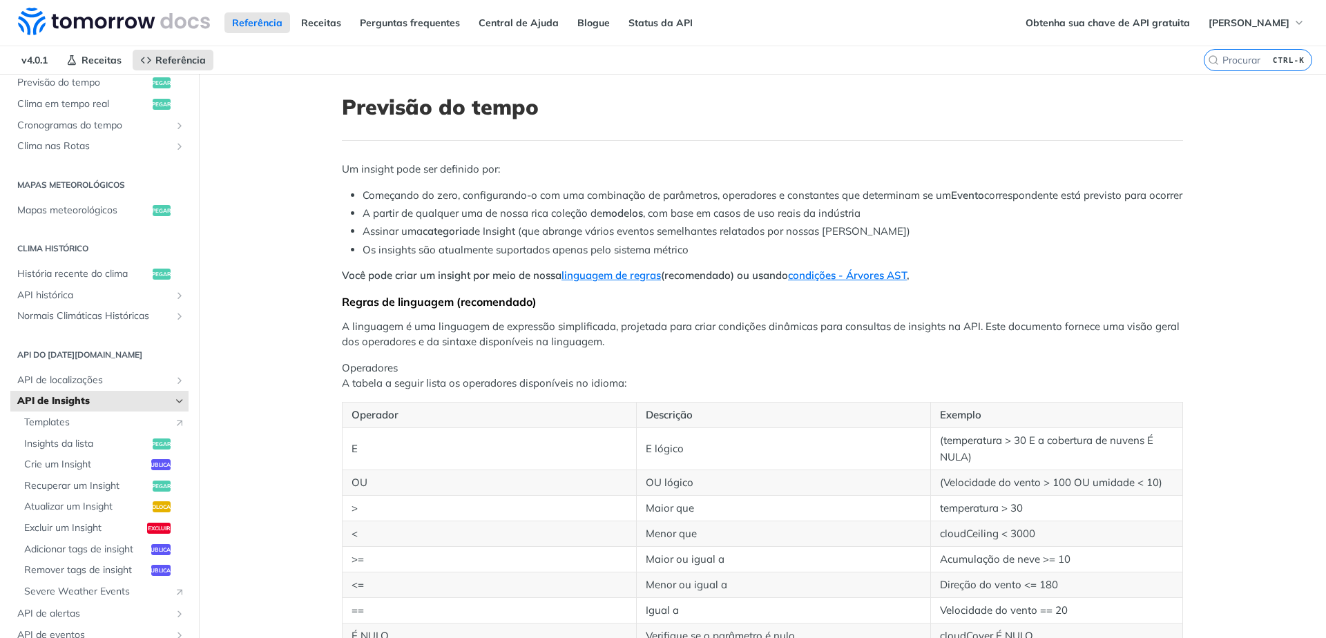
click at [174, 407] on icon "Hide subpages for Insights API" at bounding box center [179, 401] width 11 height 11
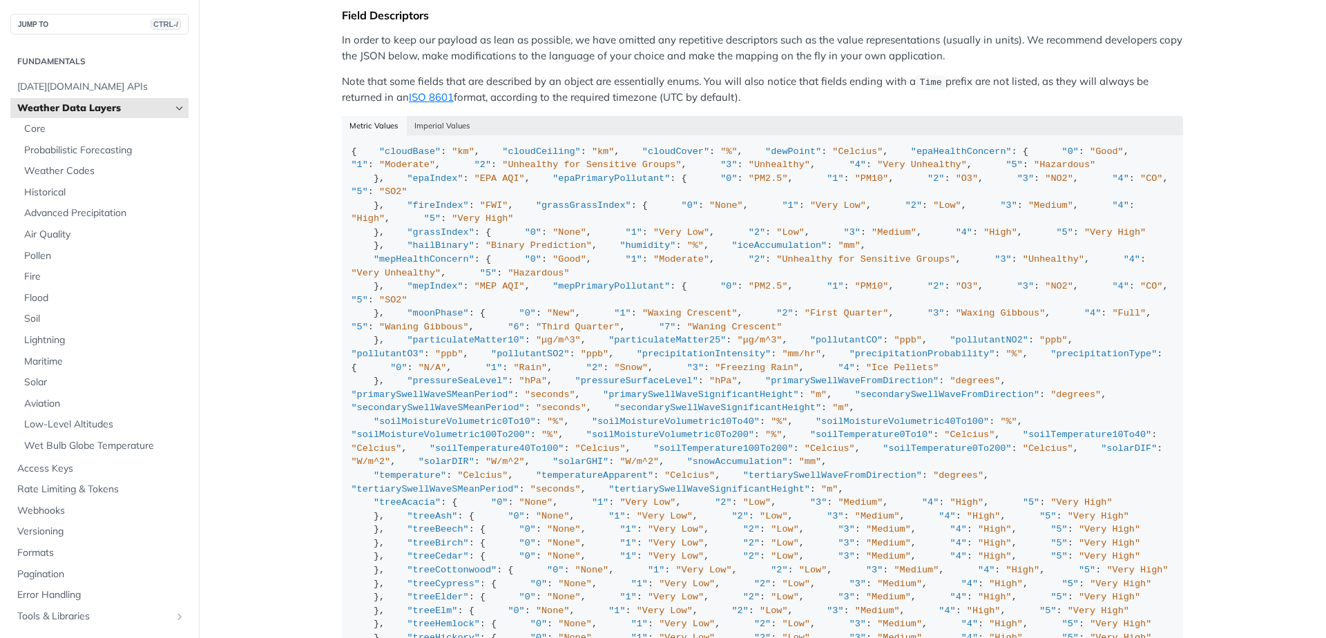
scroll to position [1336, 0]
